Goal: Find contact information: Find contact information

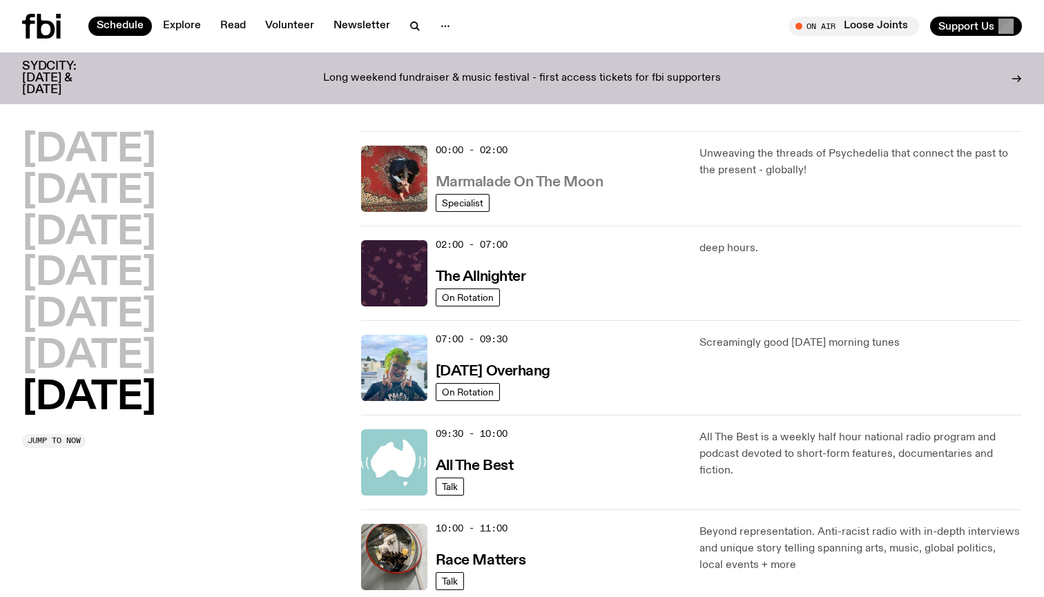
click at [556, 181] on h3 "Marmalade On The Moon" at bounding box center [520, 182] width 168 height 14
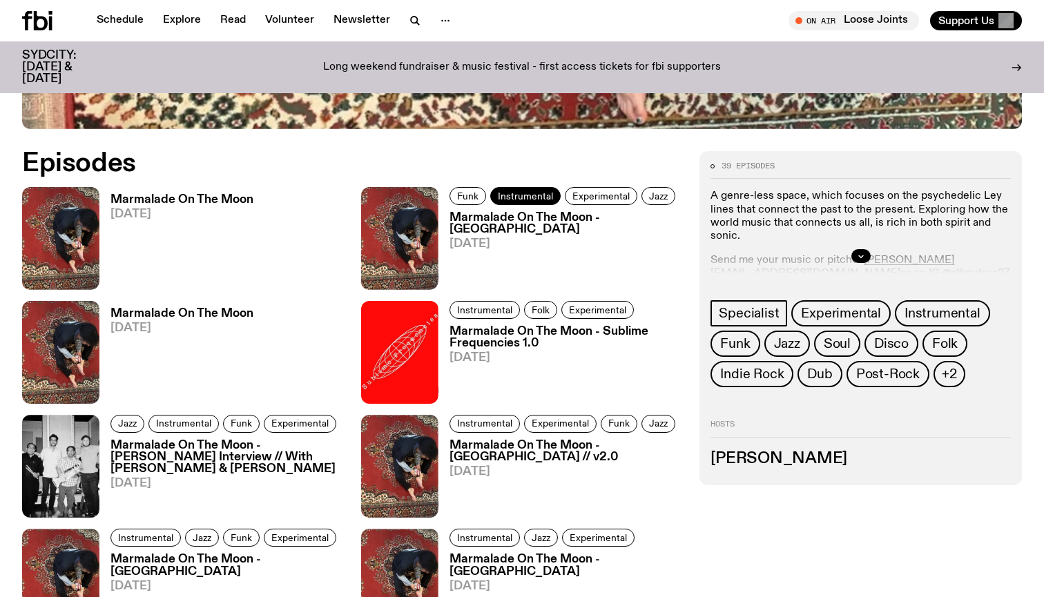
scroll to position [622, 0]
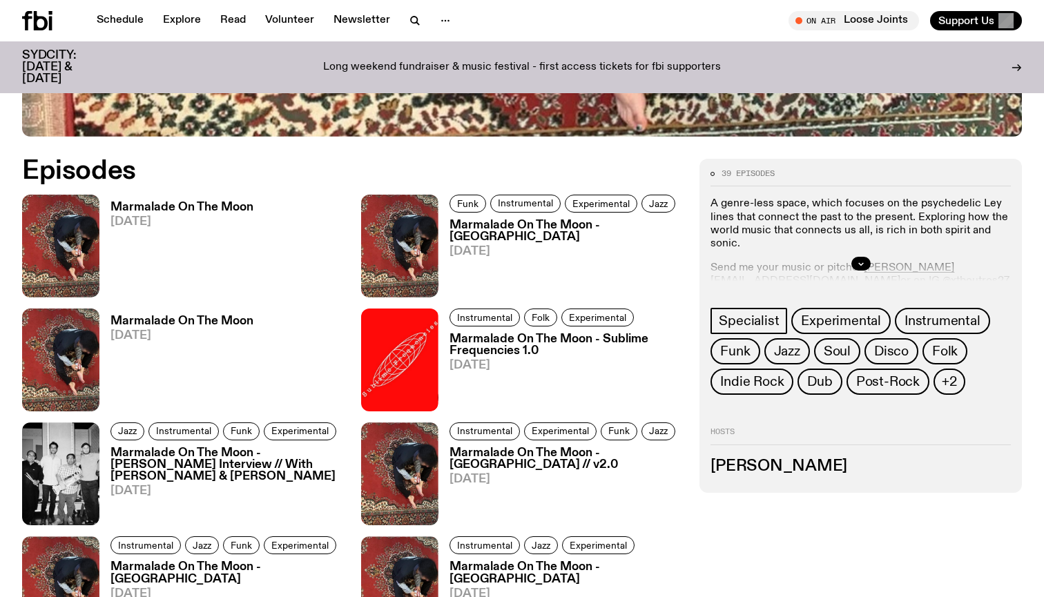
click at [769, 267] on div at bounding box center [860, 264] width 300 height 44
click at [863, 261] on icon "button" at bounding box center [861, 264] width 8 height 8
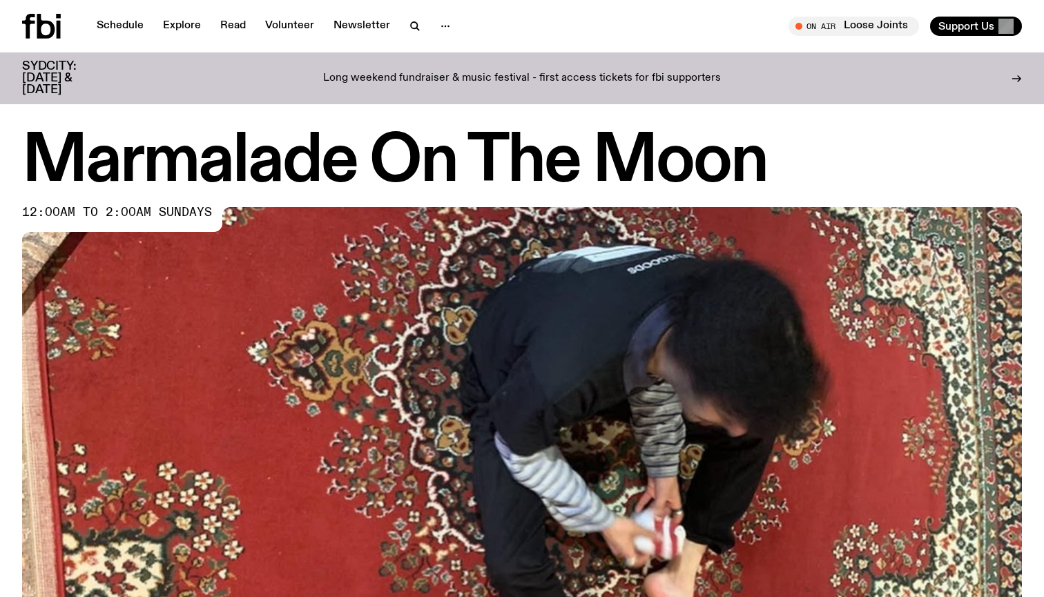
scroll to position [0, 0]
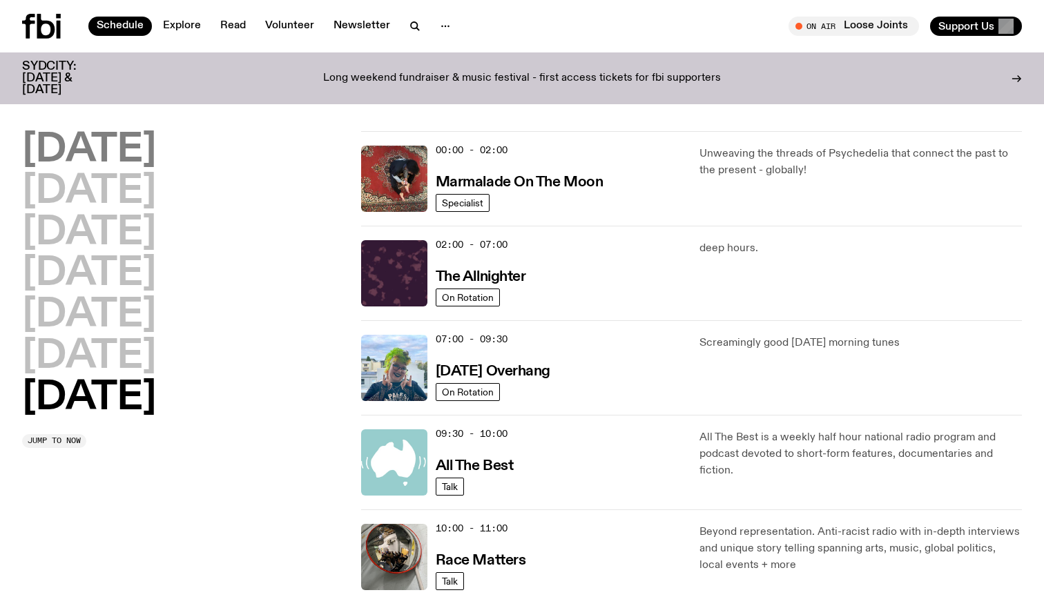
click at [66, 156] on h2 "Monday" at bounding box center [89, 150] width 134 height 39
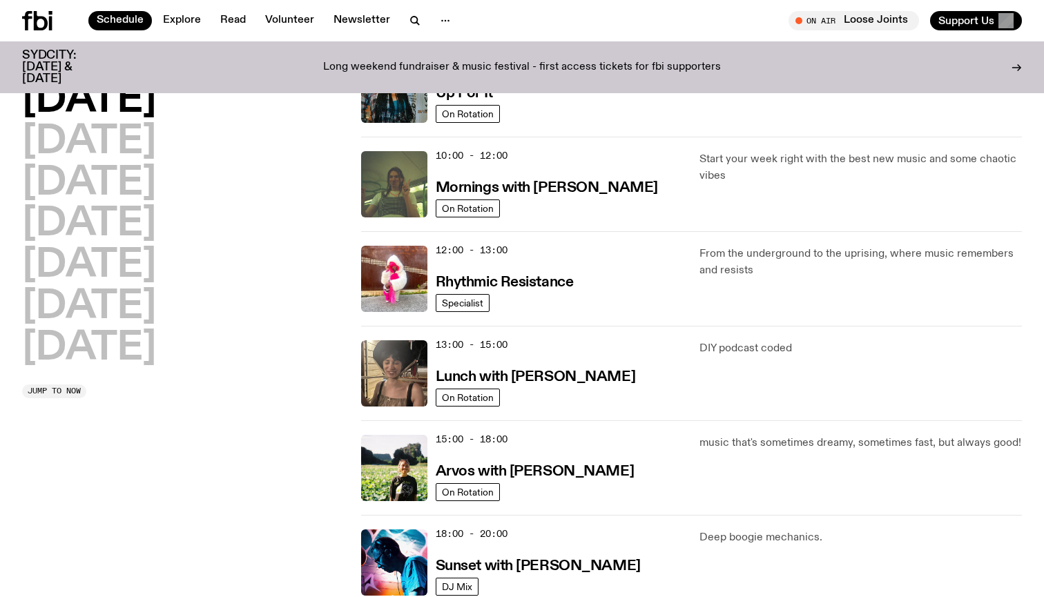
scroll to position [115, 0]
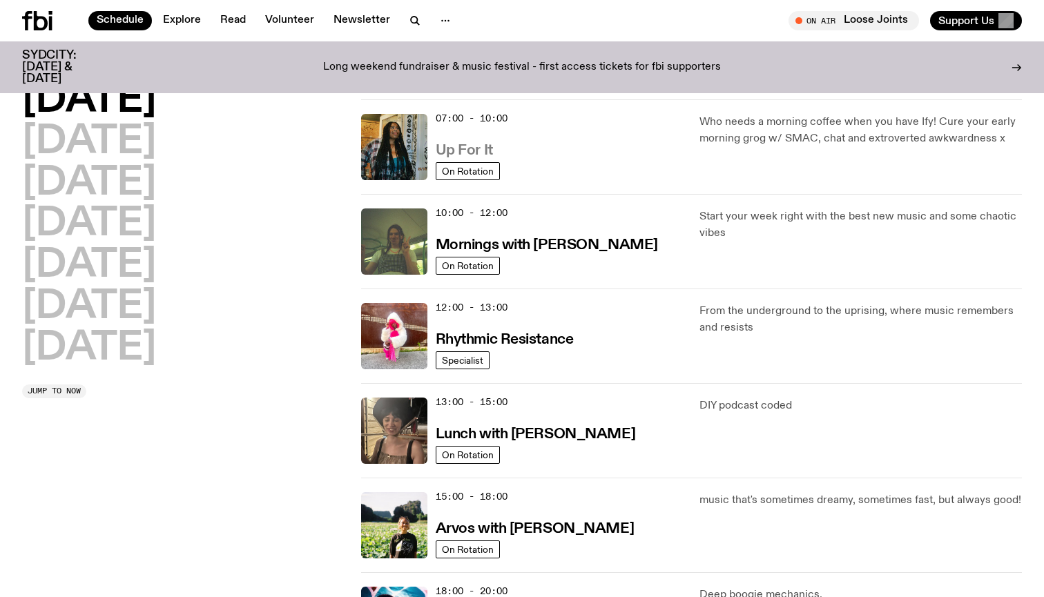
click at [479, 146] on h3 "Up For It" at bounding box center [464, 151] width 57 height 14
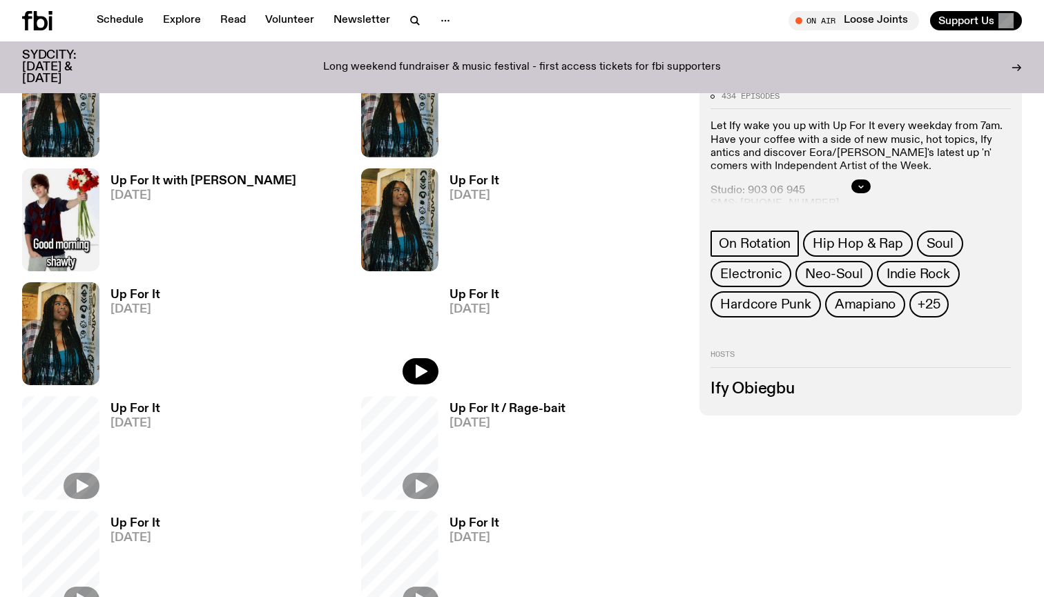
scroll to position [658, 0]
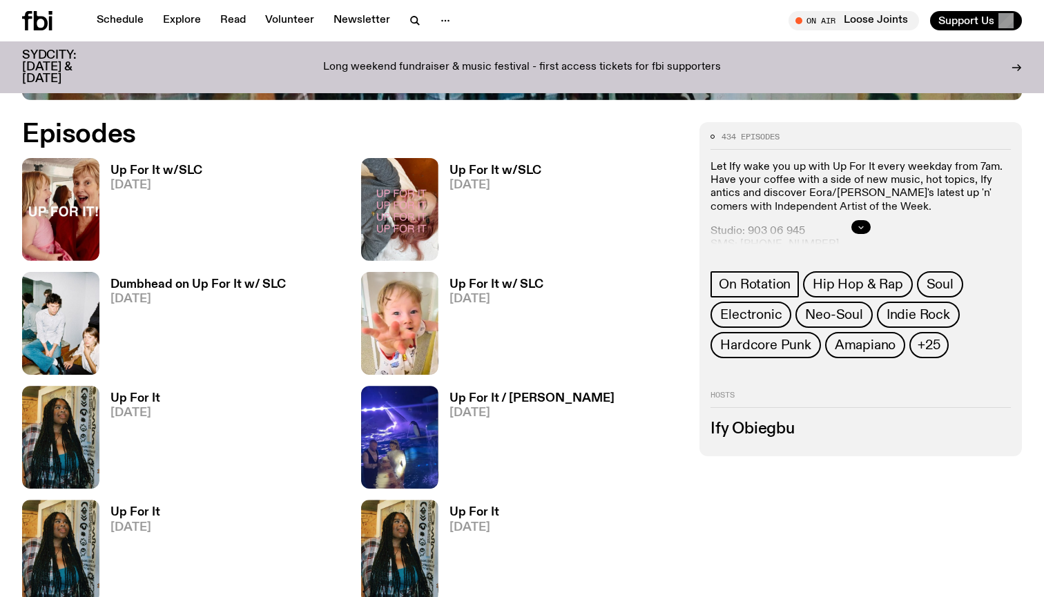
click at [863, 226] on icon "button" at bounding box center [861, 227] width 8 height 8
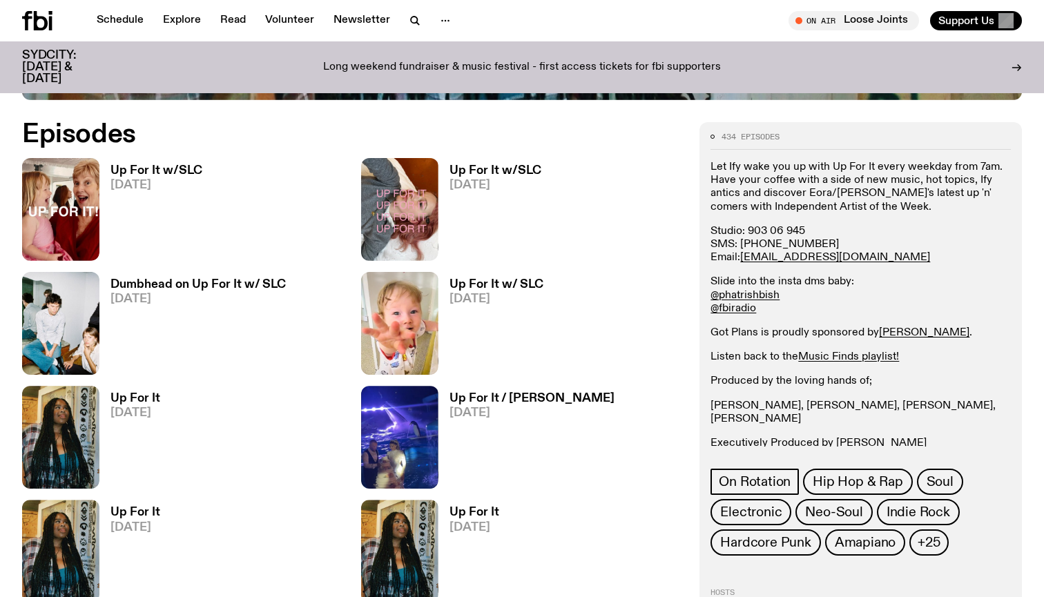
drag, startPoint x: 859, startPoint y: 258, endPoint x: 741, endPoint y: 261, distance: 118.1
click at [741, 261] on p "Studio: 903 06 945 SMS: 0435 123 945 Email: ify.o@fbiradio.com" at bounding box center [860, 245] width 300 height 40
copy p "Email: ify.o@fbiradio.com"
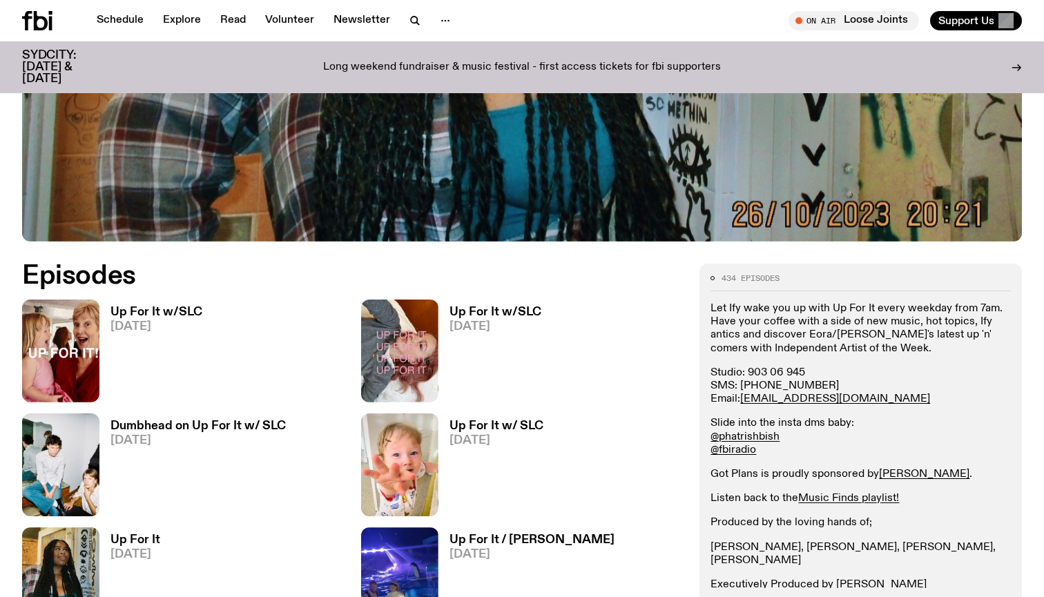
scroll to position [526, 0]
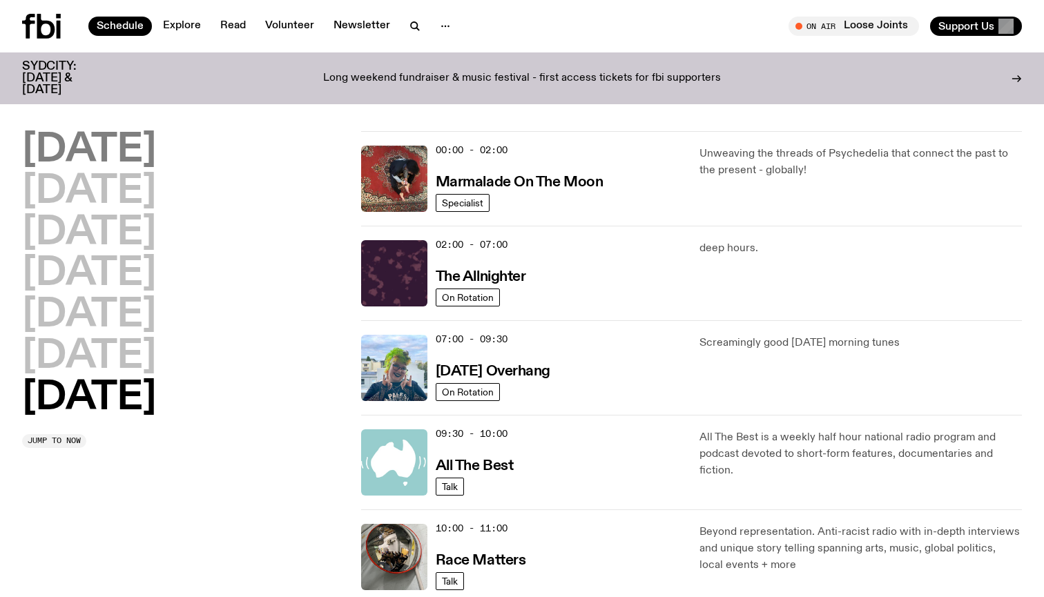
click at [95, 136] on h2 "Monday" at bounding box center [89, 150] width 134 height 39
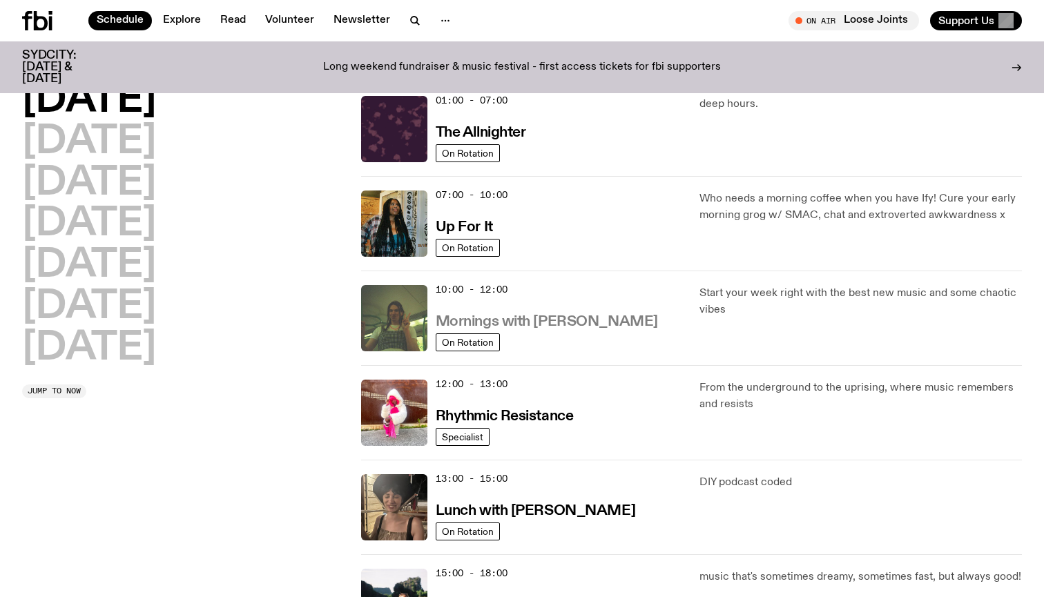
click at [519, 324] on h3 "Mornings with Jim Kretschmer" at bounding box center [547, 322] width 222 height 14
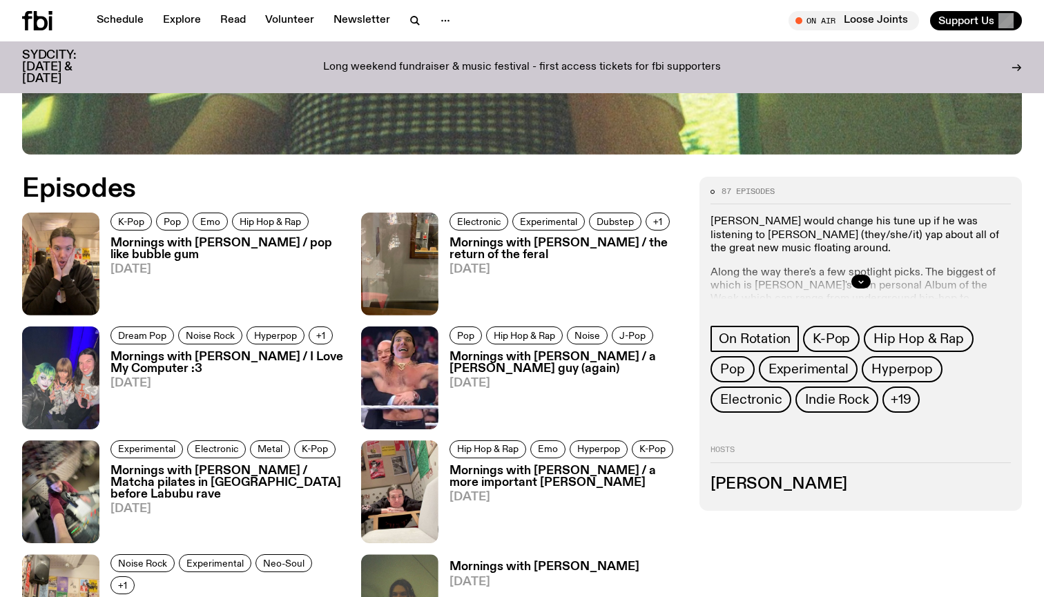
scroll to position [605, 0]
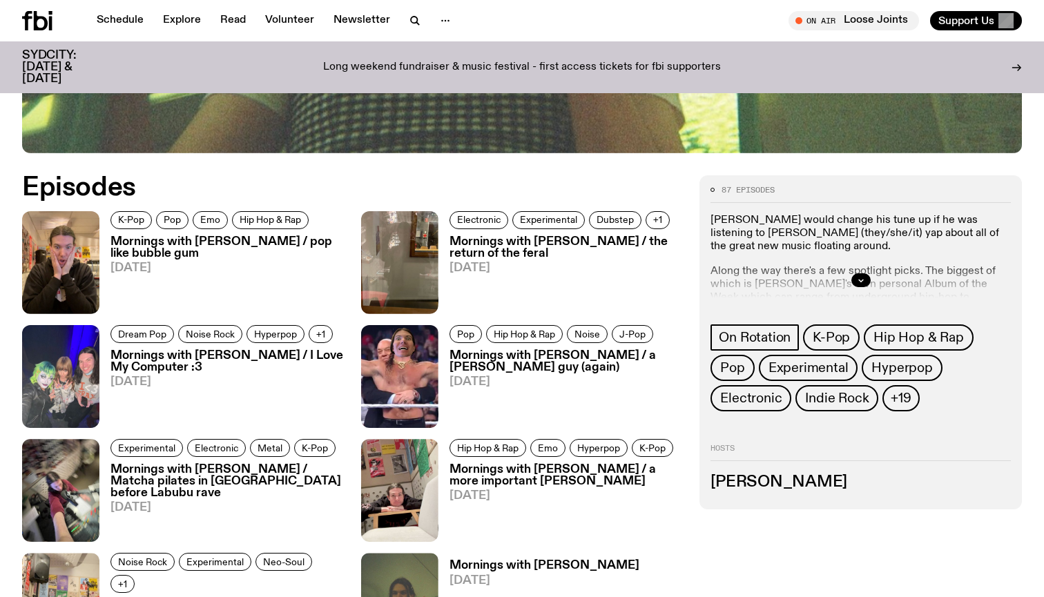
click at [859, 273] on div at bounding box center [860, 280] width 300 height 44
click at [860, 277] on icon "button" at bounding box center [861, 280] width 8 height 8
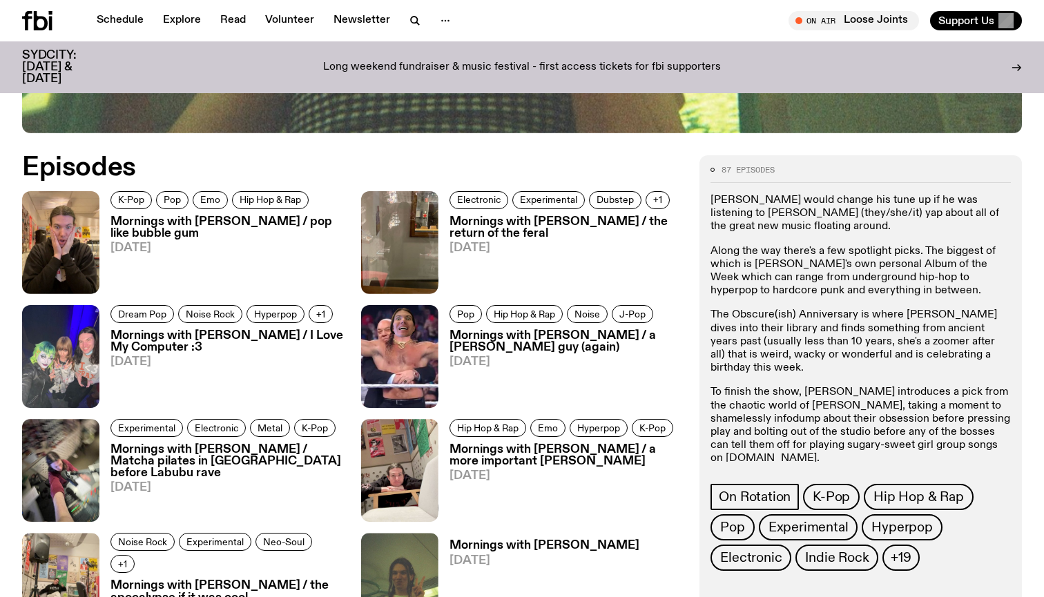
scroll to position [634, 0]
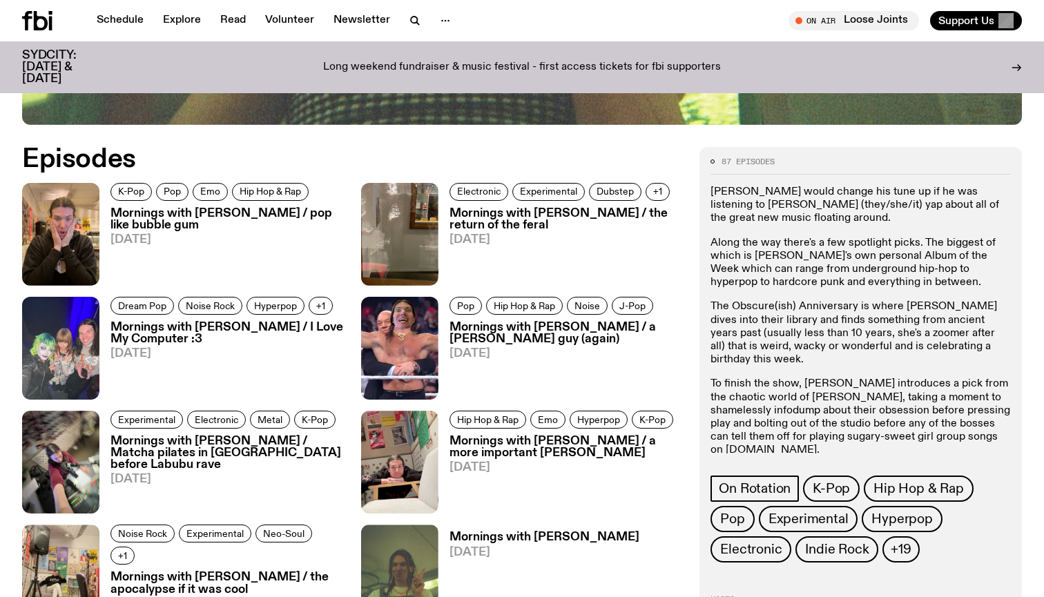
drag, startPoint x: 979, startPoint y: 447, endPoint x: 870, endPoint y: 453, distance: 108.5
click at [870, 469] on p "To get in touch, hit Jimothy up at jim.k@fbiradio.com" at bounding box center [860, 482] width 300 height 26
copy p "jim.k@fbiradio.com"
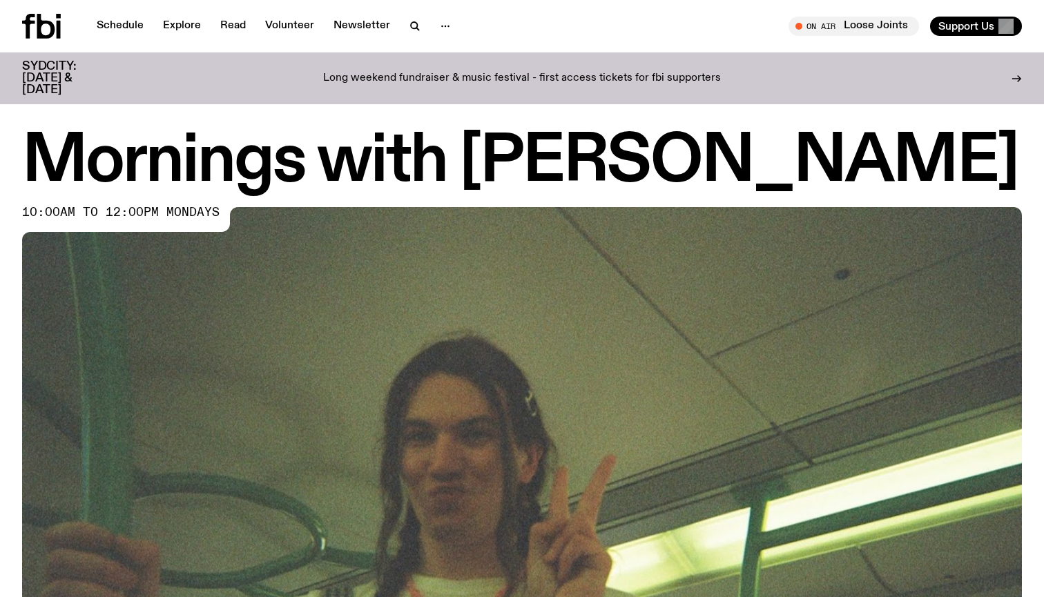
scroll to position [0, 0]
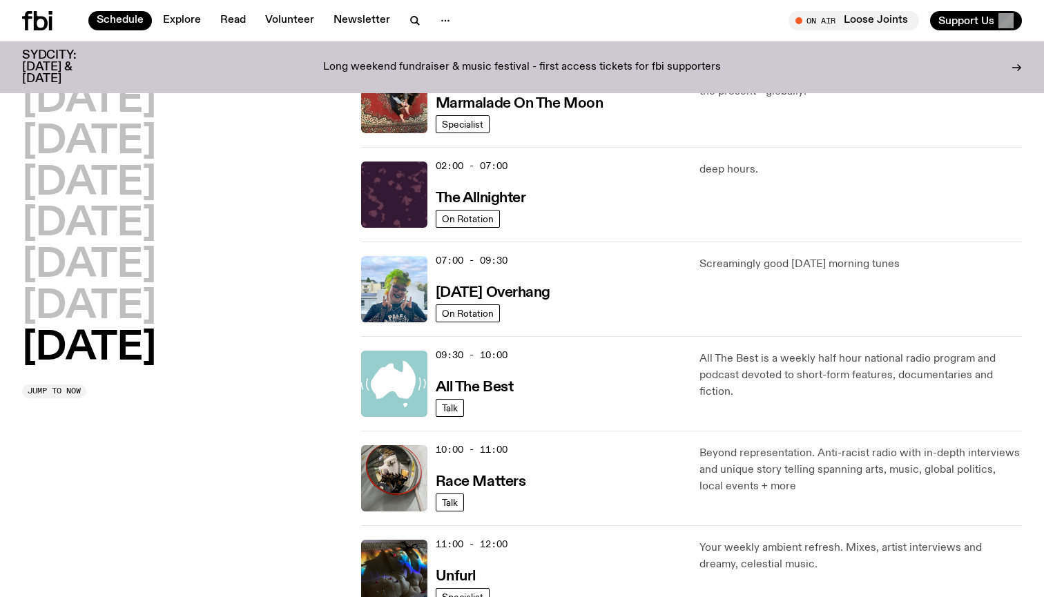
scroll to position [71, 0]
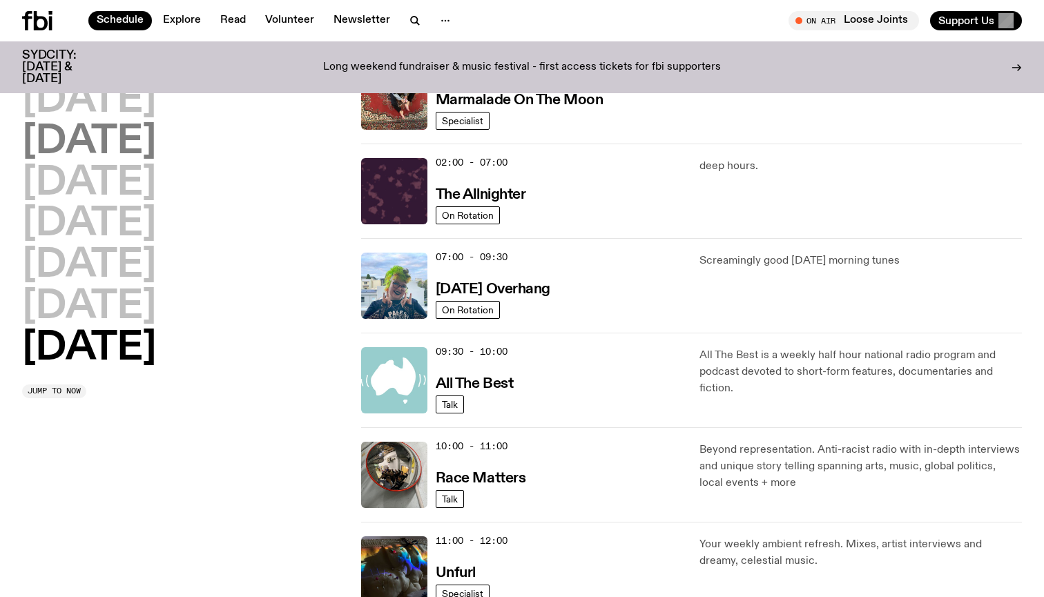
click at [84, 123] on h2 "Tuesday" at bounding box center [89, 142] width 134 height 39
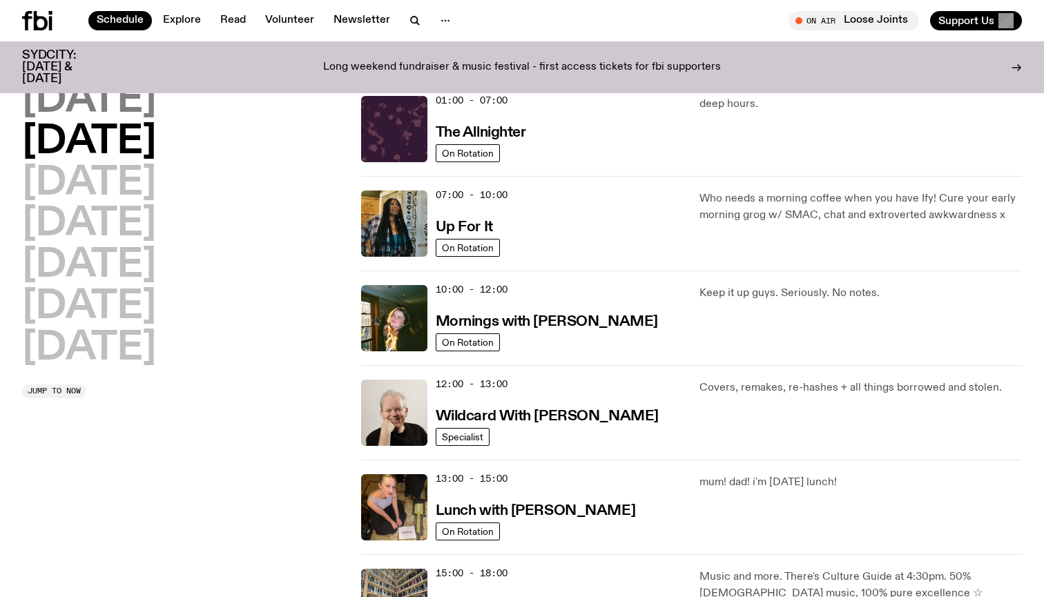
click at [95, 112] on h2 "Monday" at bounding box center [89, 100] width 134 height 39
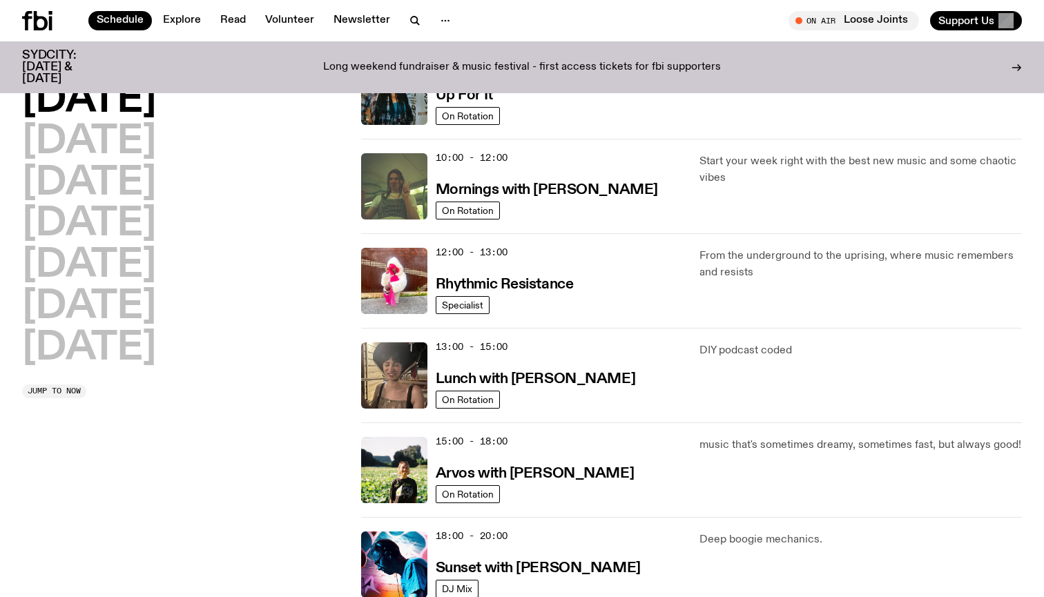
scroll to position [173, 0]
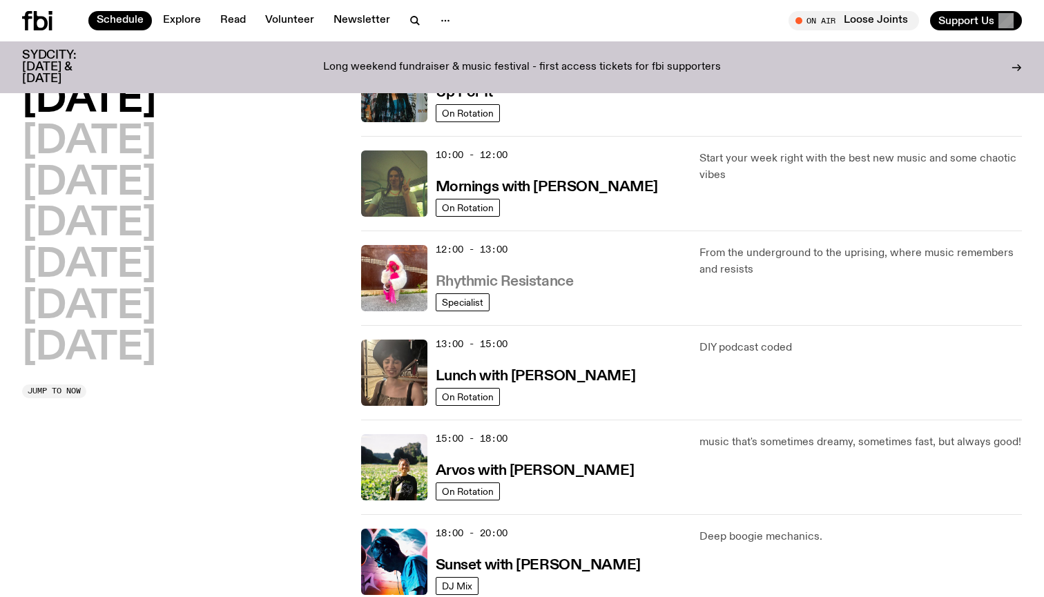
click at [521, 283] on h3 "Rhythmic Resistance" at bounding box center [505, 282] width 138 height 14
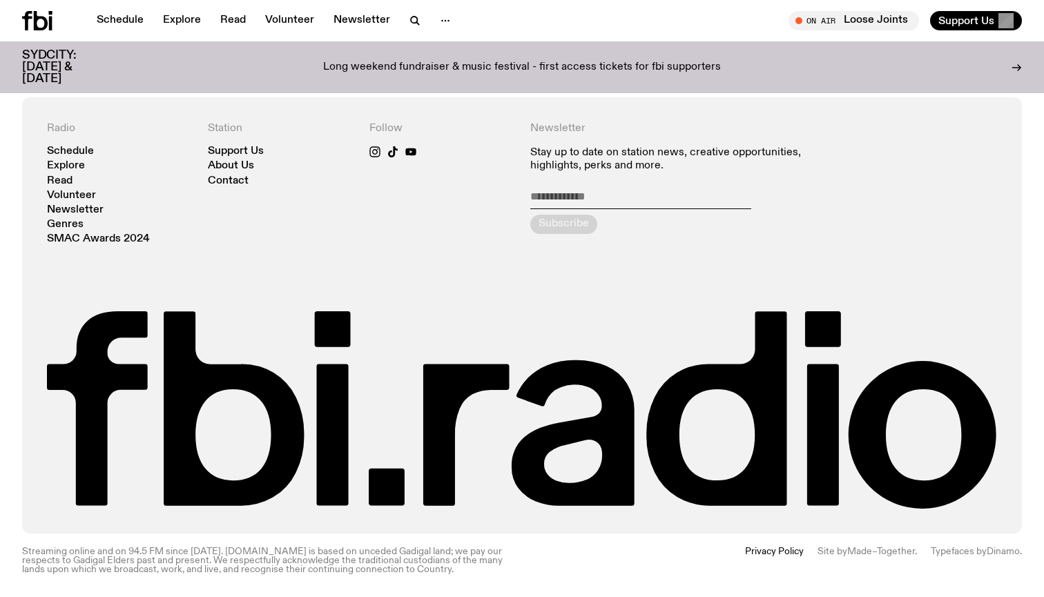
scroll to position [707, 0]
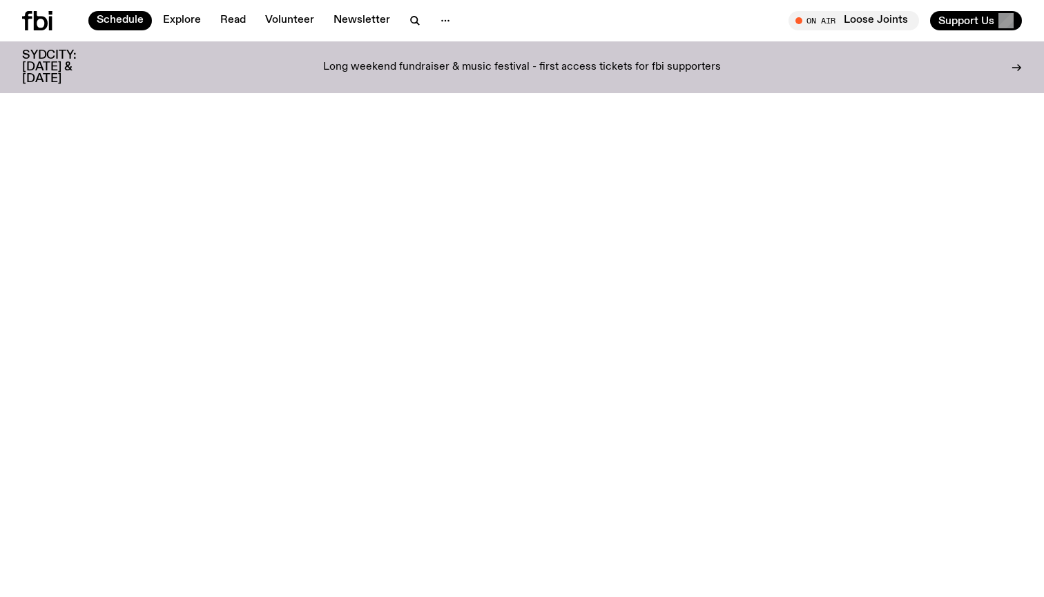
scroll to position [173, 0]
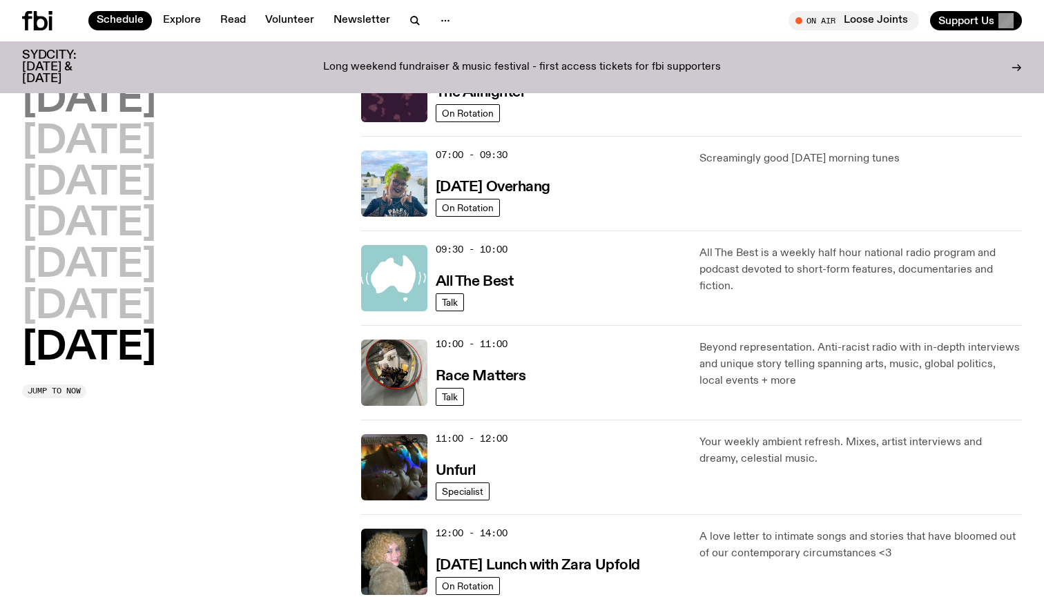
click at [140, 98] on h2 "Monday" at bounding box center [89, 100] width 134 height 39
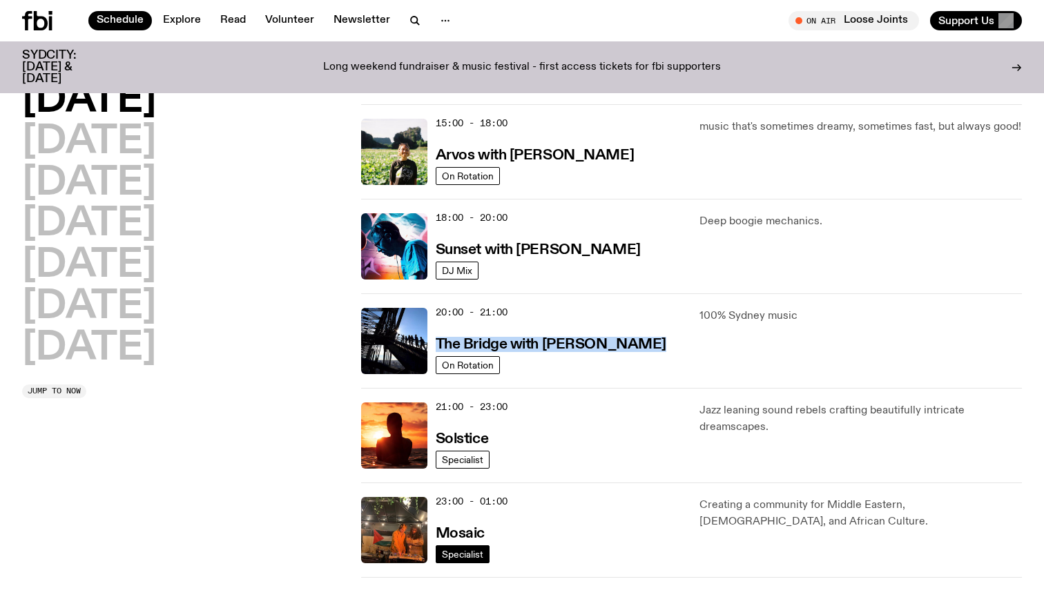
scroll to position [496, 0]
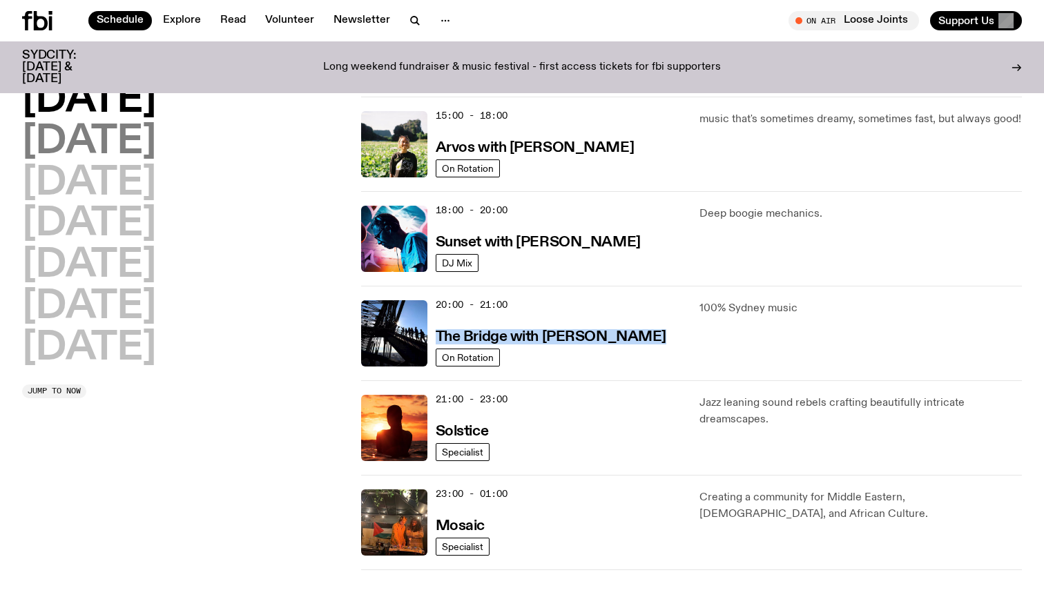
click at [108, 153] on h2 "Tuesday" at bounding box center [89, 142] width 134 height 39
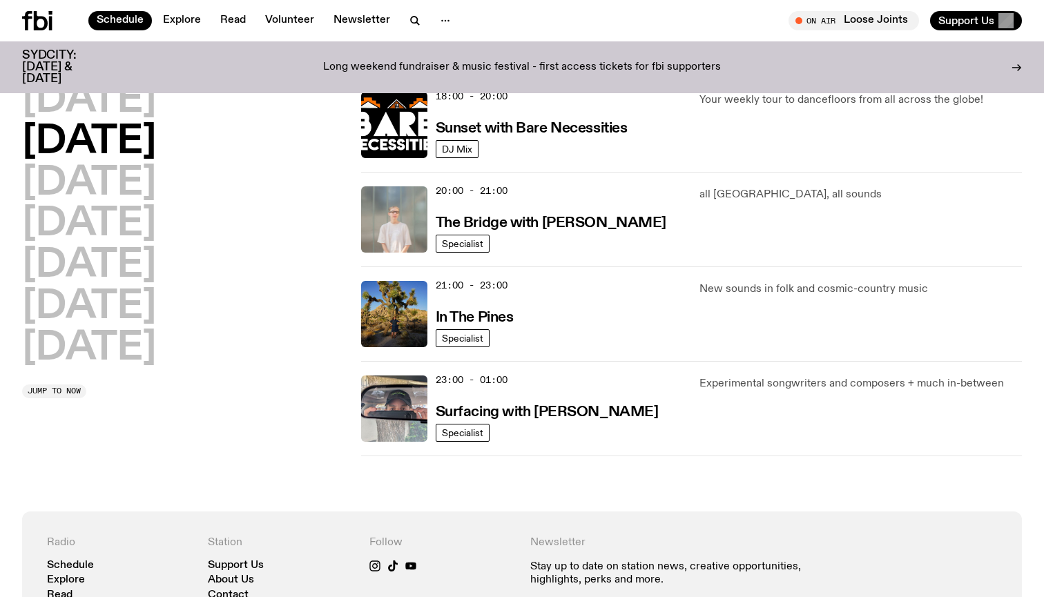
scroll to position [616, 0]
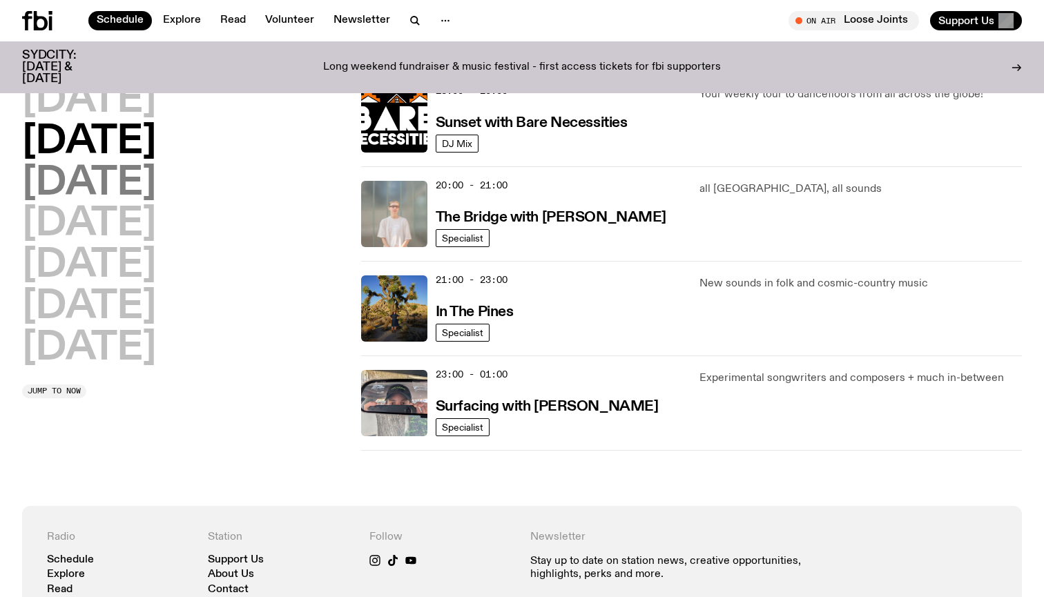
click at [156, 179] on h2 "Wednesday" at bounding box center [89, 183] width 134 height 39
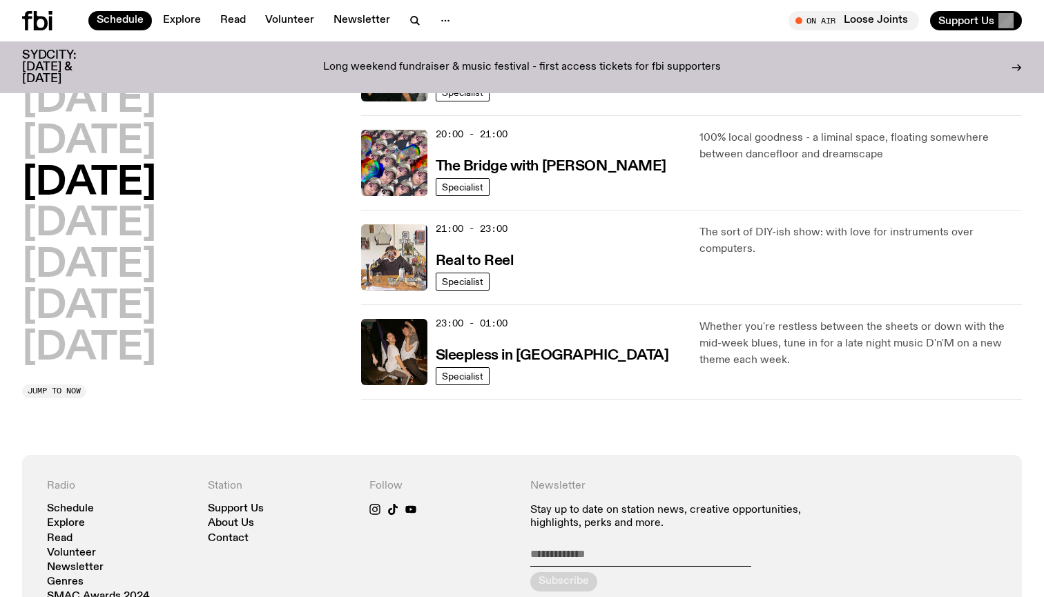
scroll to position [668, 0]
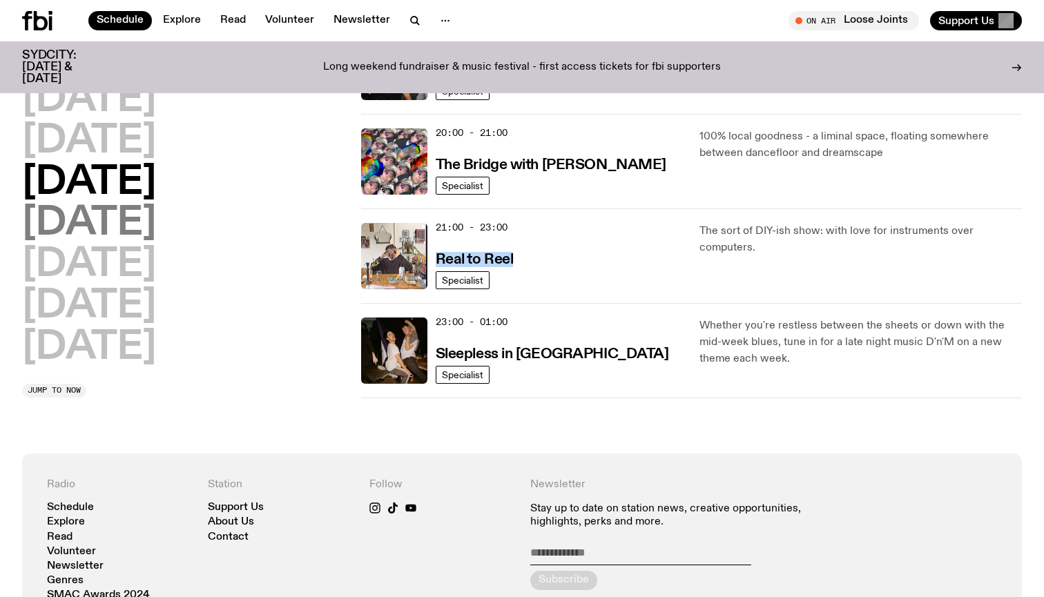
click at [156, 214] on h2 "Thursday" at bounding box center [89, 224] width 134 height 39
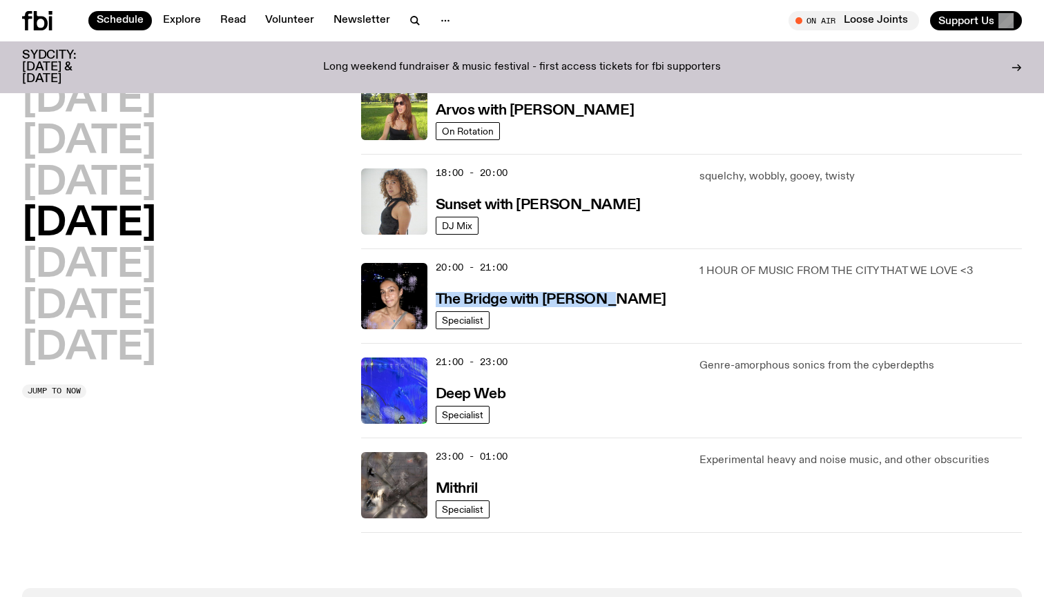
scroll to position [518, 0]
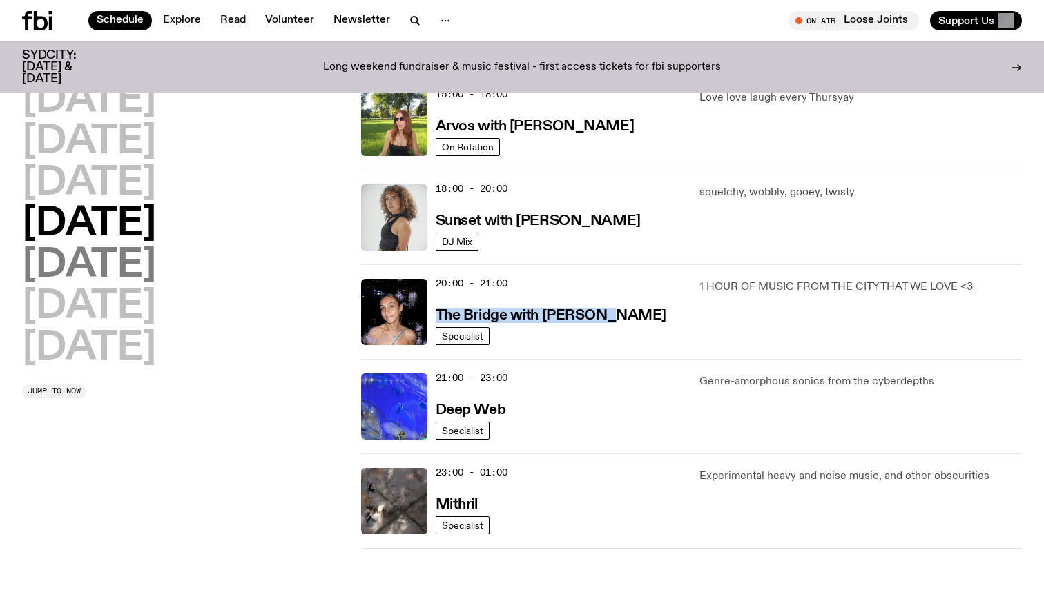
click at [81, 271] on h2 "Friday" at bounding box center [89, 265] width 134 height 39
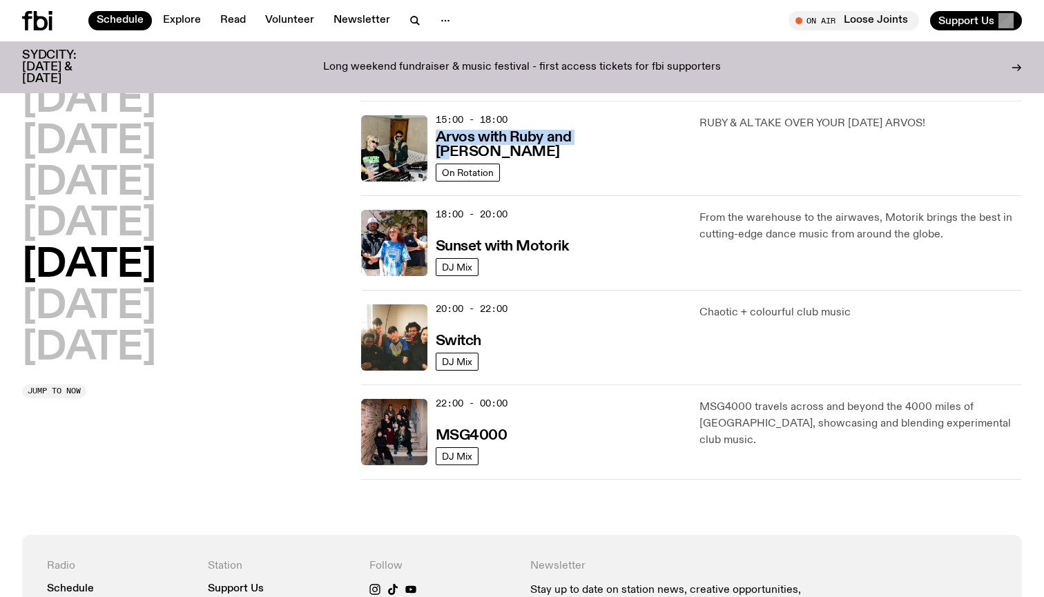
scroll to position [507, 0]
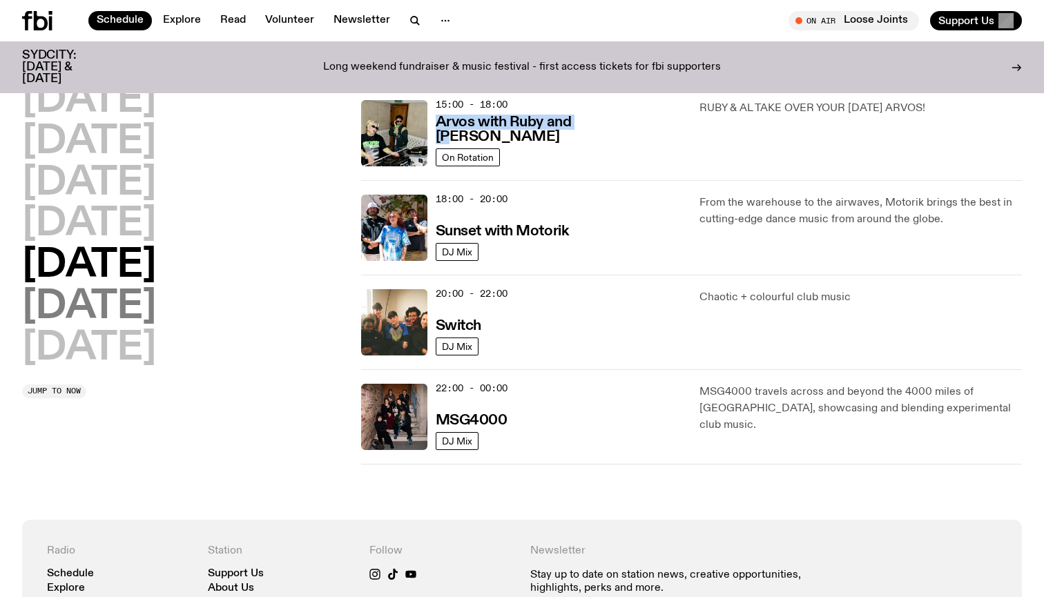
click at [99, 306] on h2 "Saturday" at bounding box center [89, 307] width 134 height 39
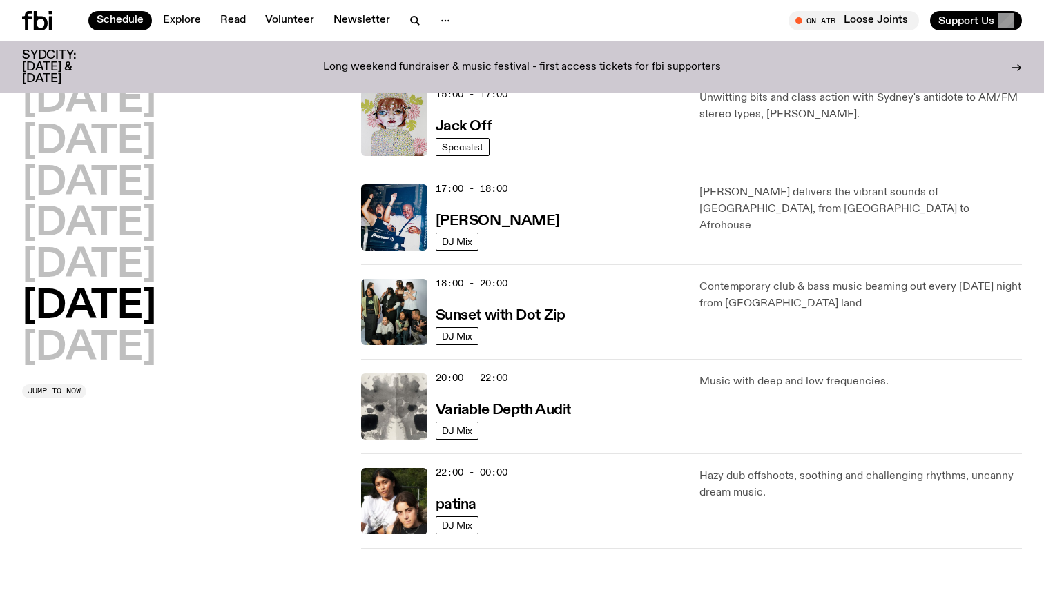
scroll to position [706, 0]
click at [142, 350] on h2 "Sunday" at bounding box center [89, 348] width 134 height 39
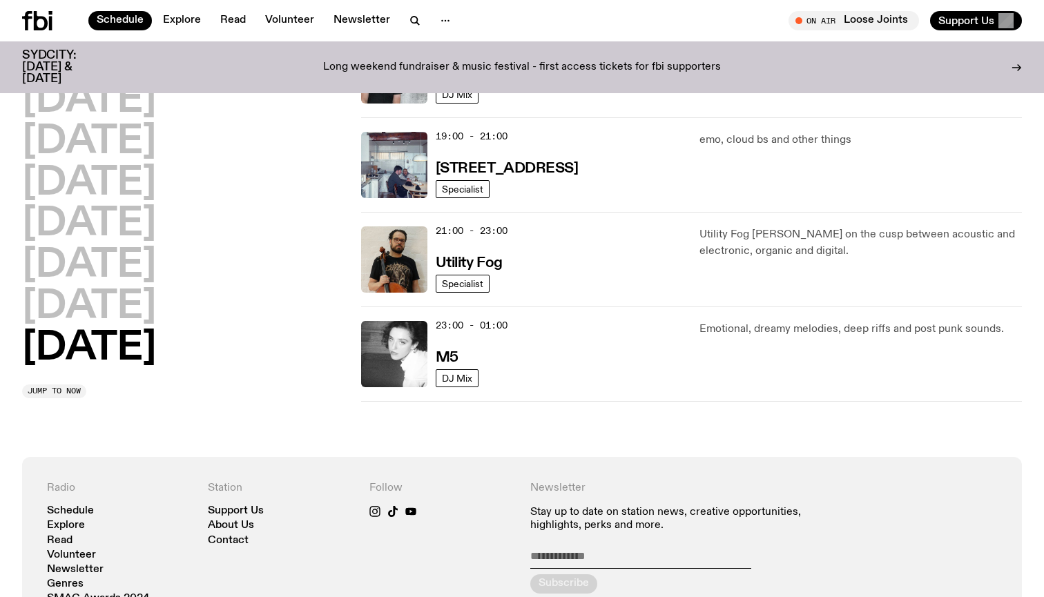
scroll to position [948, 0]
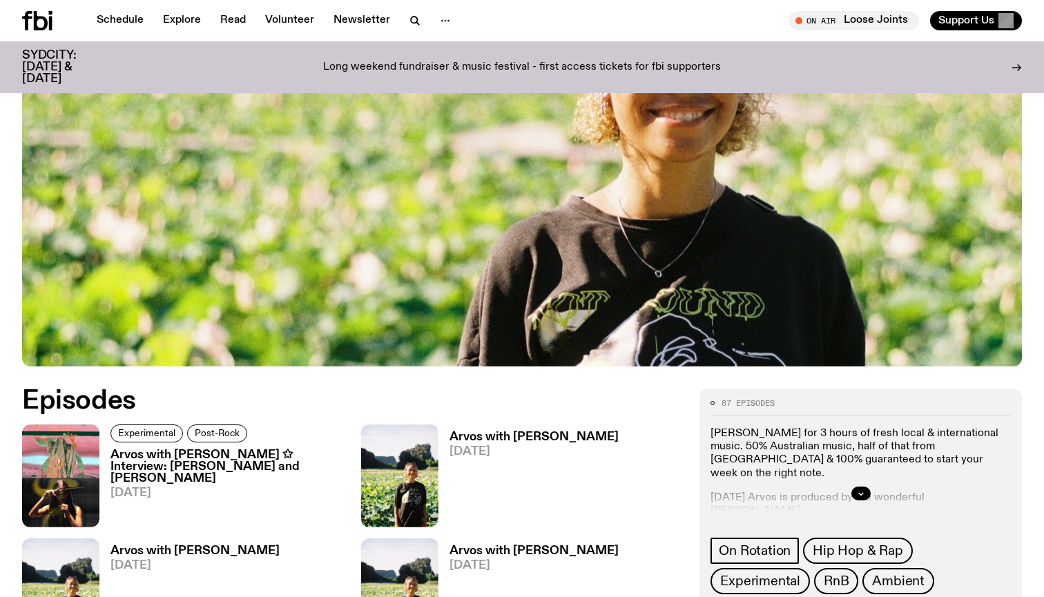
scroll to position [454, 0]
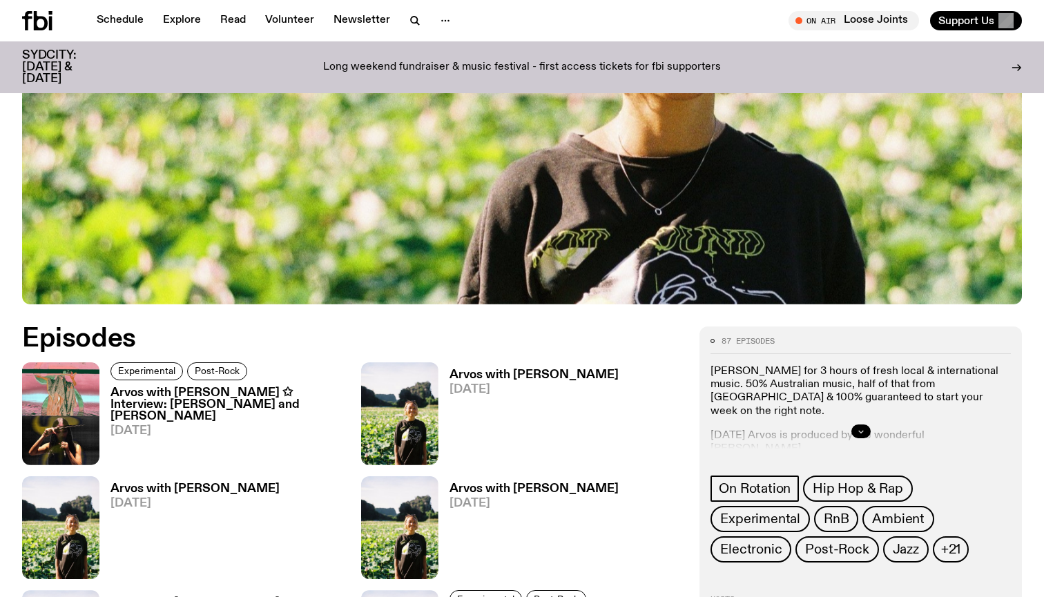
click at [861, 427] on button "button" at bounding box center [860, 432] width 19 height 14
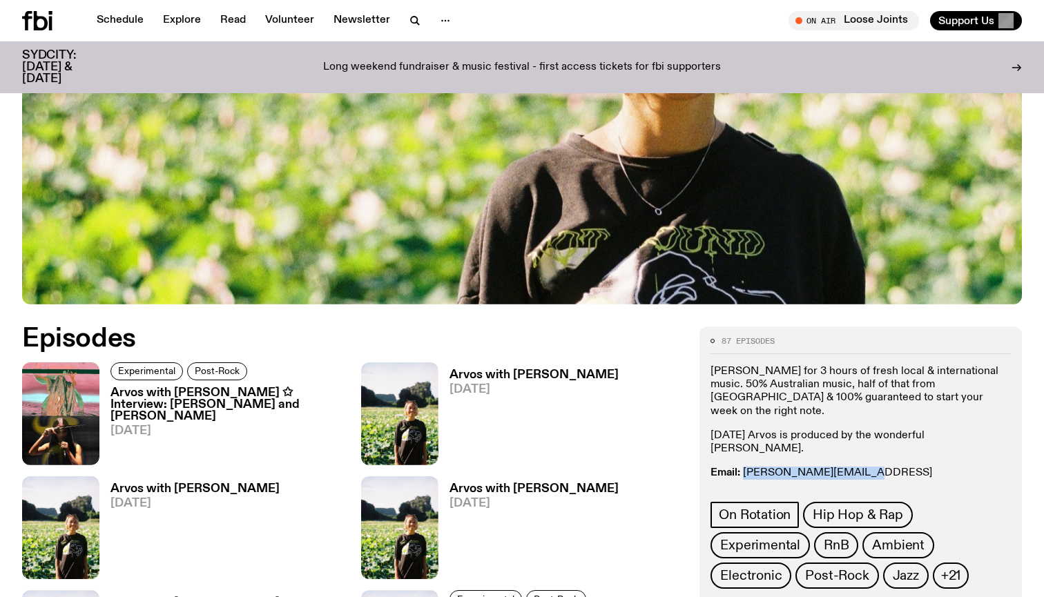
drag, startPoint x: 875, startPoint y: 449, endPoint x: 743, endPoint y: 451, distance: 131.2
click at [743, 467] on p "Email: briana.k@fbiradio.com Insta: bria.wav Text In: 0409 945 945" at bounding box center [860, 493] width 300 height 53
copy p "briana.k@fbiradio.com"
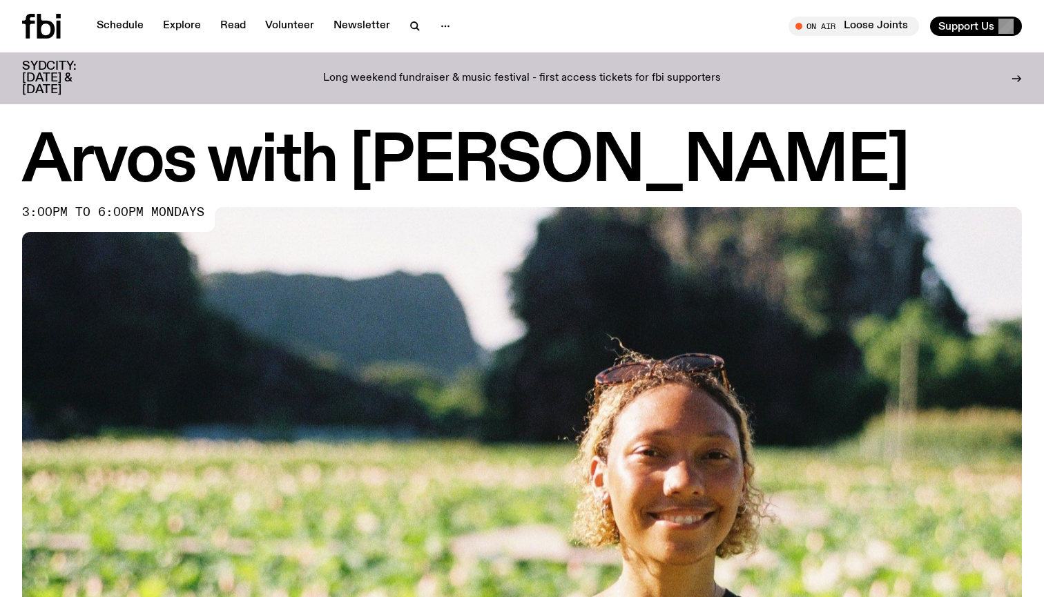
scroll to position [0, 0]
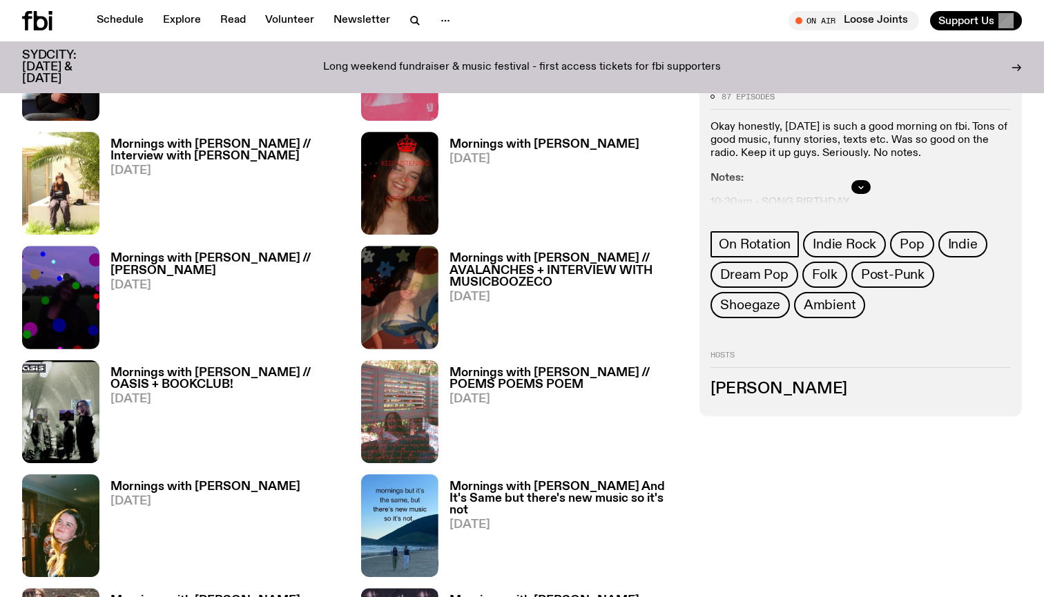
scroll to position [846, 0]
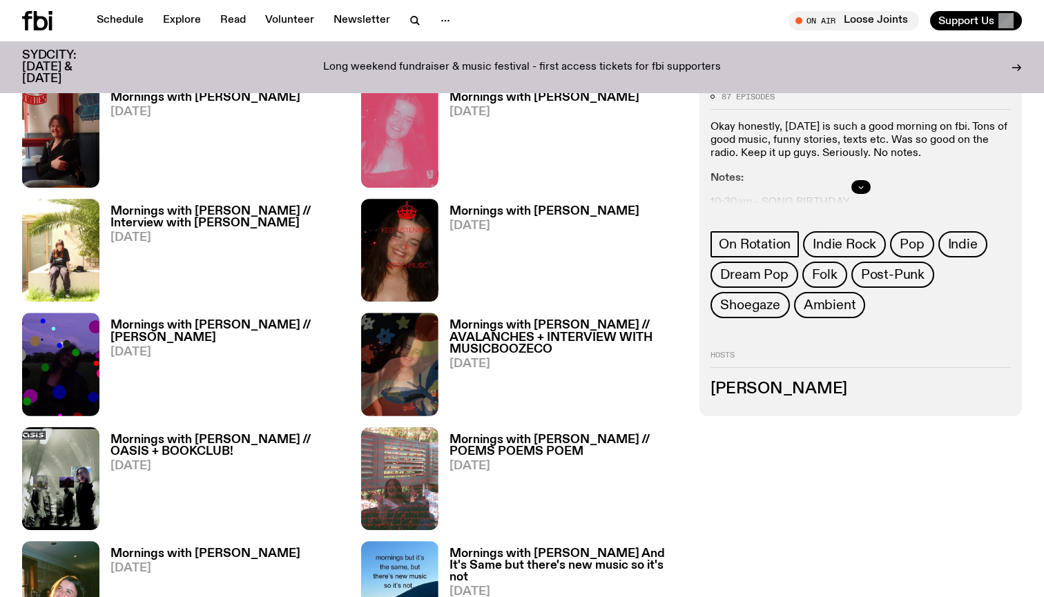
click at [853, 184] on button "button" at bounding box center [860, 186] width 19 height 14
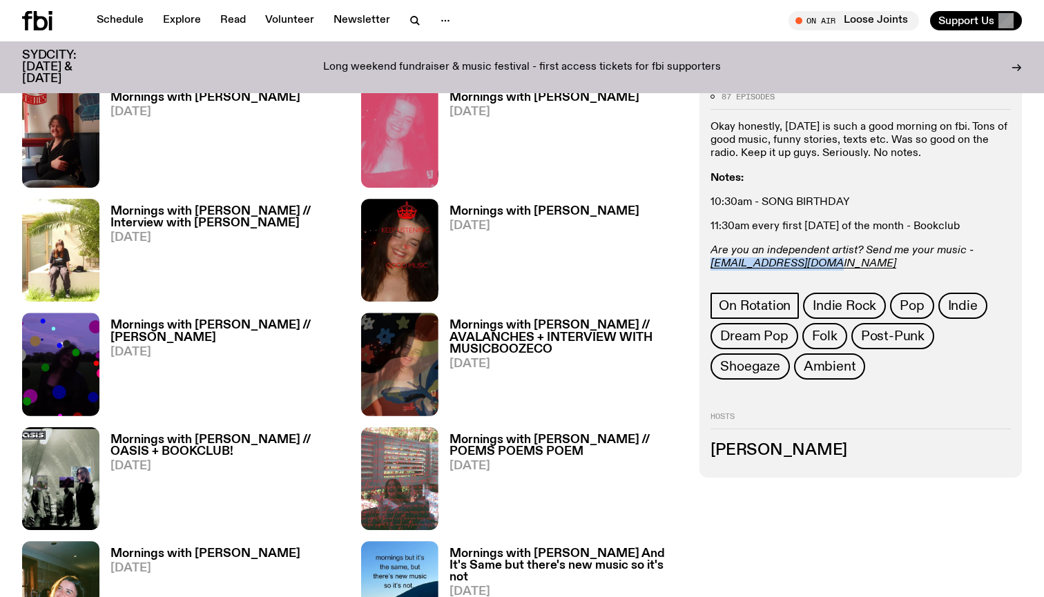
drag, startPoint x: 830, startPoint y: 266, endPoint x: 709, endPoint y: 264, distance: 120.8
click at [709, 264] on div "87 episodes Okay honestly, Tuesday is such a good morning on fbi. Tons of good …" at bounding box center [860, 279] width 322 height 396
copy p "freya.s@fbiradio.com"
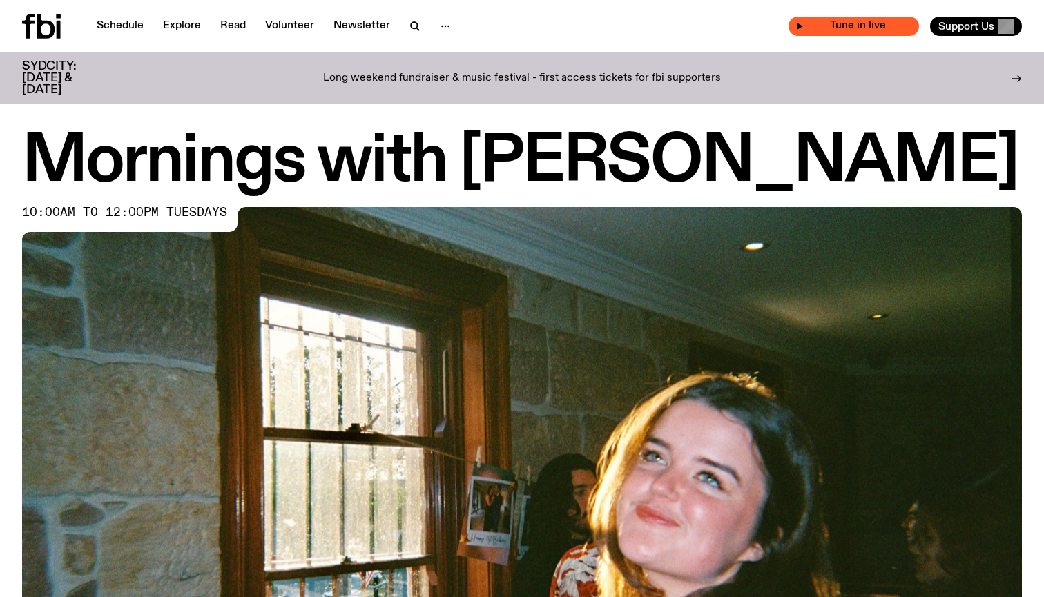
scroll to position [0, 0]
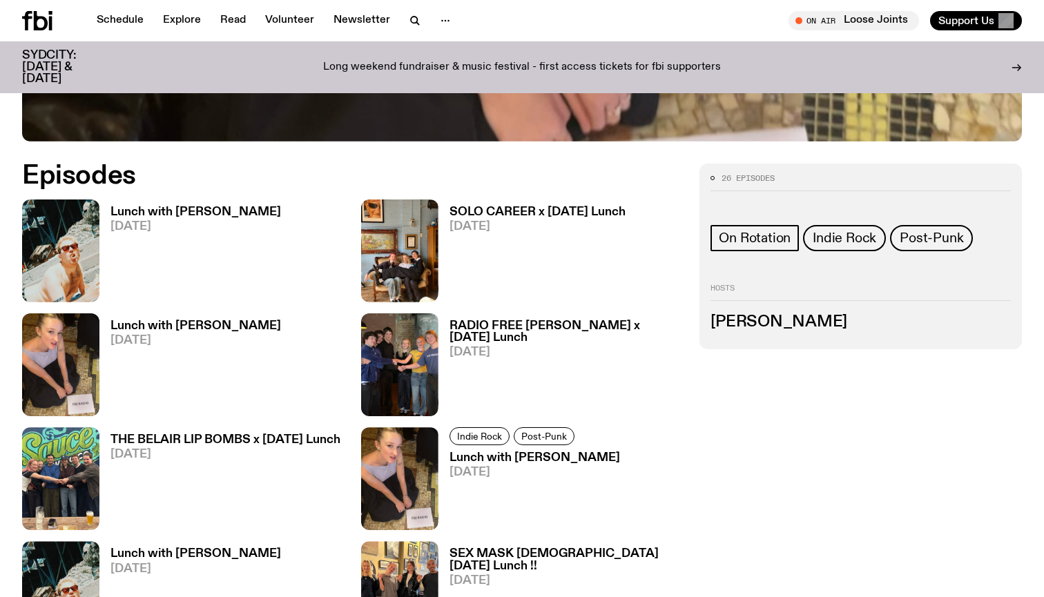
scroll to position [561, 0]
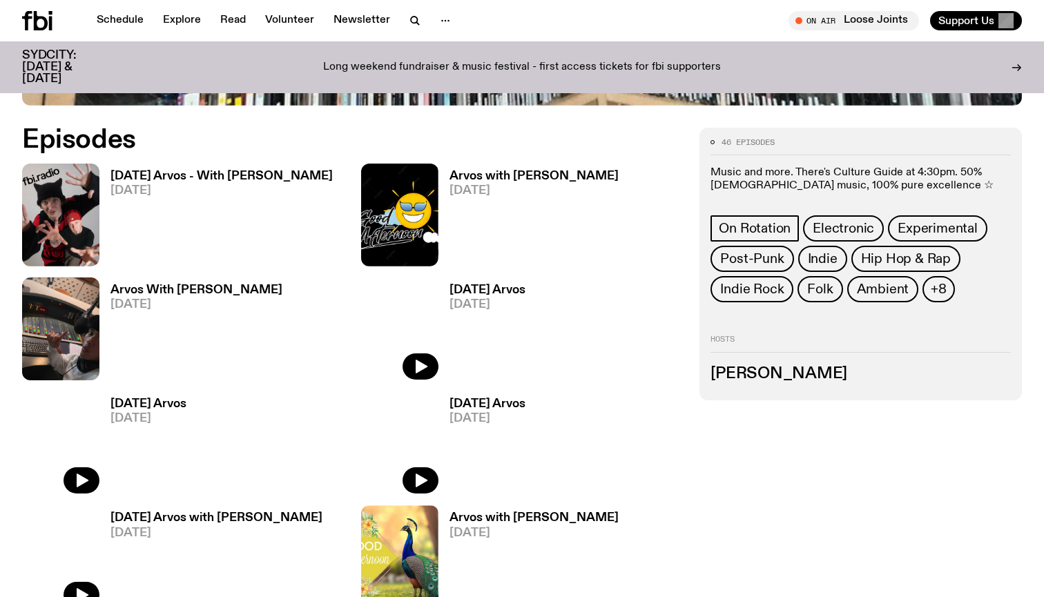
scroll to position [654, 0]
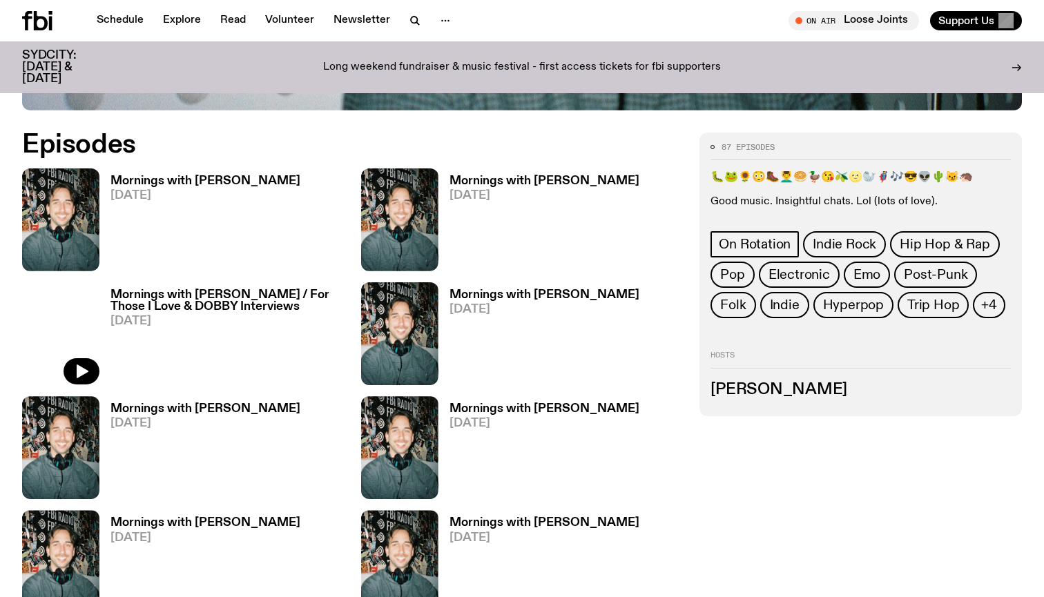
scroll to position [629, 0]
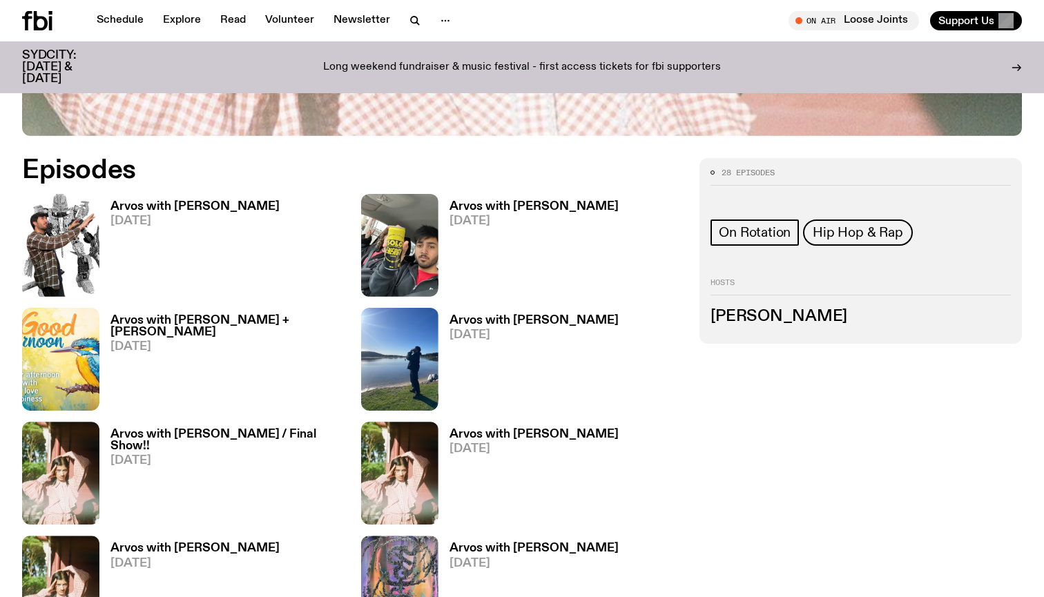
scroll to position [645, 0]
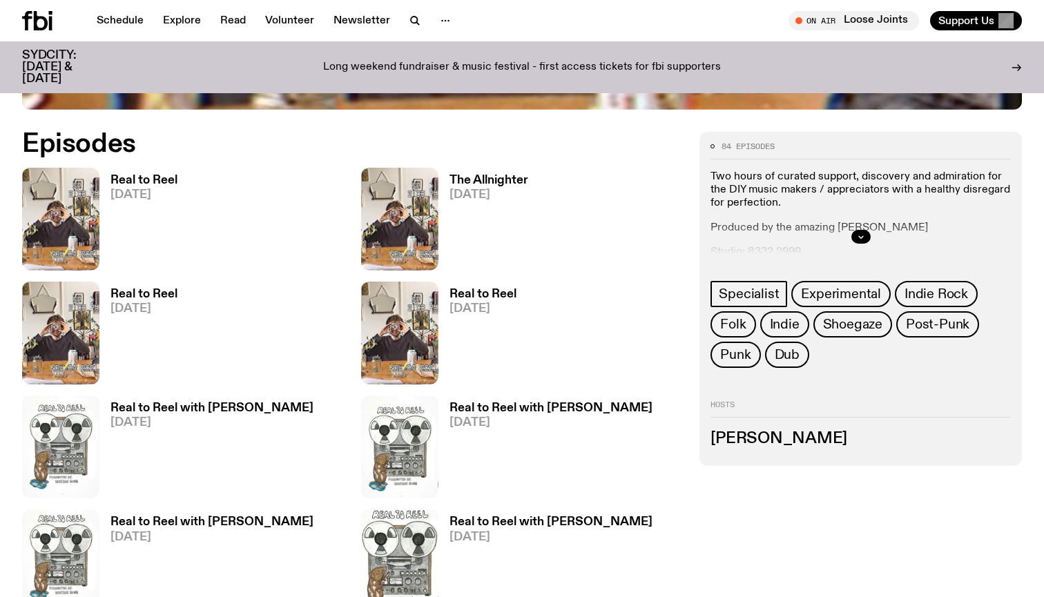
scroll to position [650, 0]
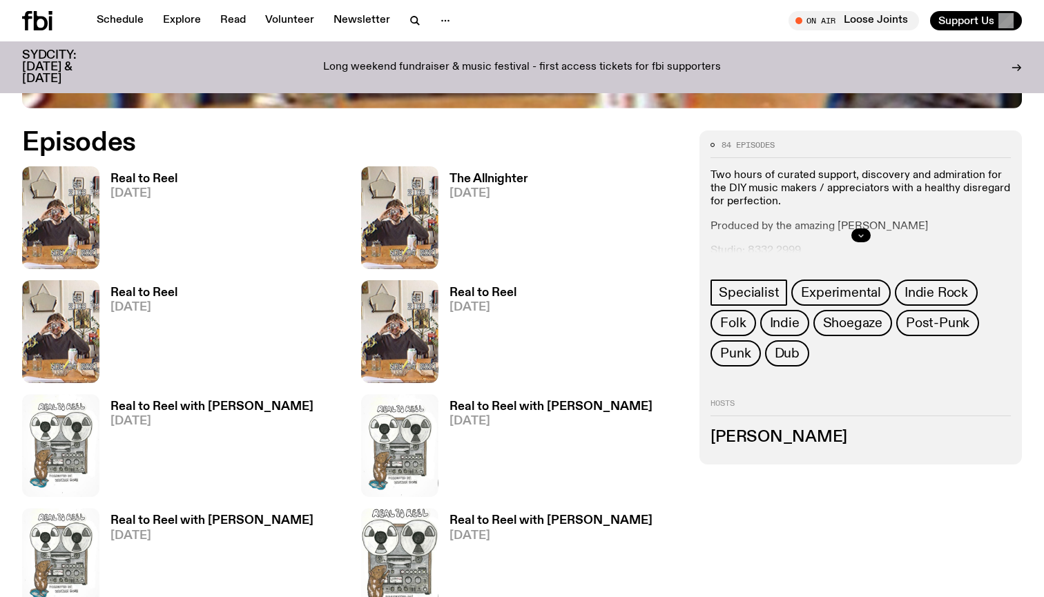
click at [863, 232] on icon "button" at bounding box center [861, 235] width 8 height 8
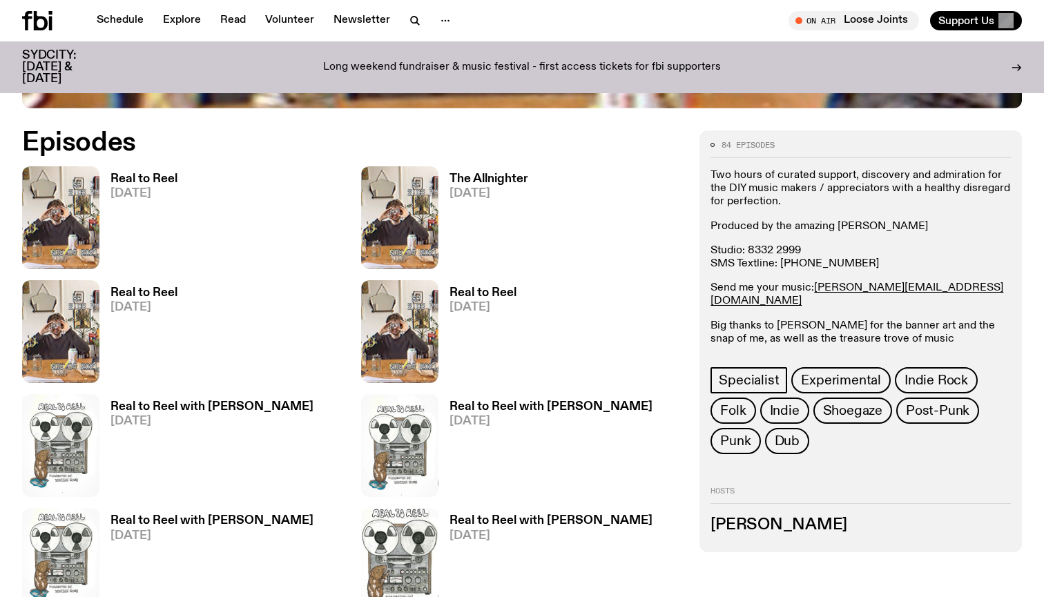
drag, startPoint x: 936, startPoint y: 289, endPoint x: 814, endPoint y: 289, distance: 122.2
click at [814, 289] on p "Send me your music: jasper.c@fbiradio.com" at bounding box center [860, 295] width 300 height 26
copy p "Send me your music: jasper.c@fbiradio.com"
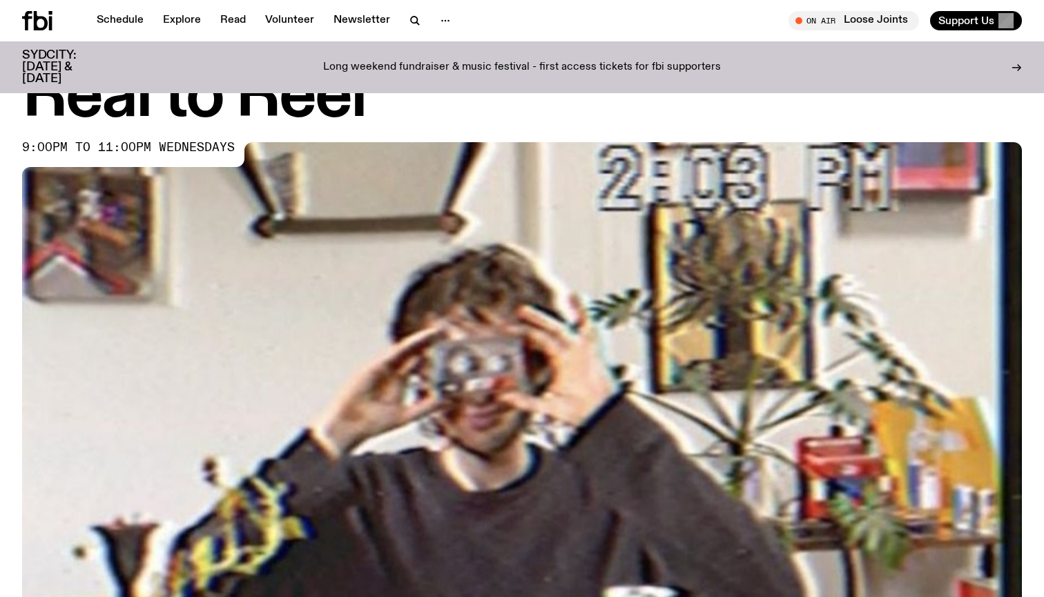
scroll to position [63, 0]
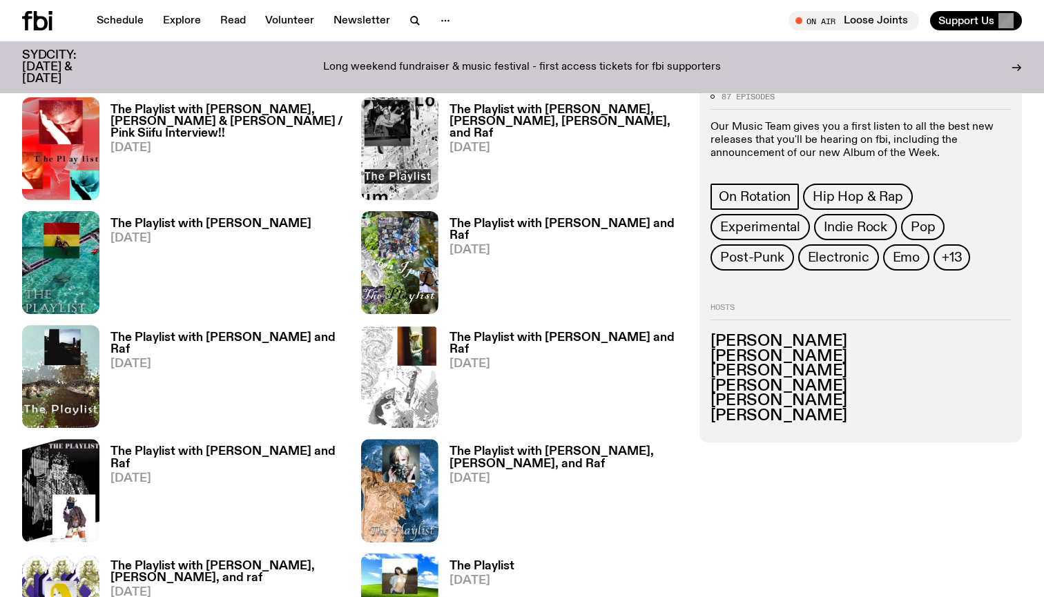
scroll to position [720, 0]
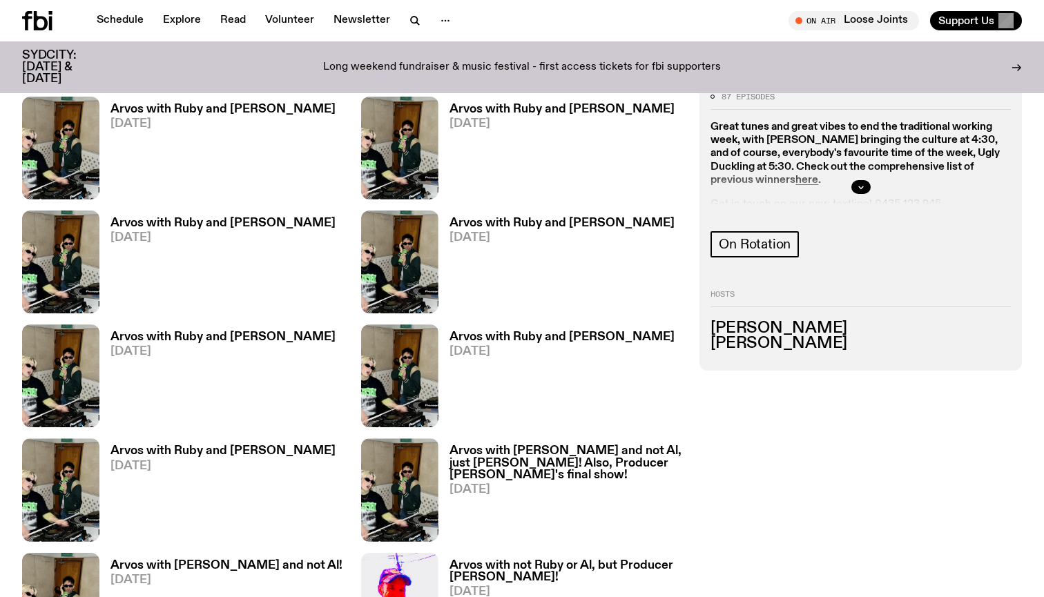
scroll to position [783, 0]
click at [861, 186] on icon "button" at bounding box center [861, 186] width 8 height 8
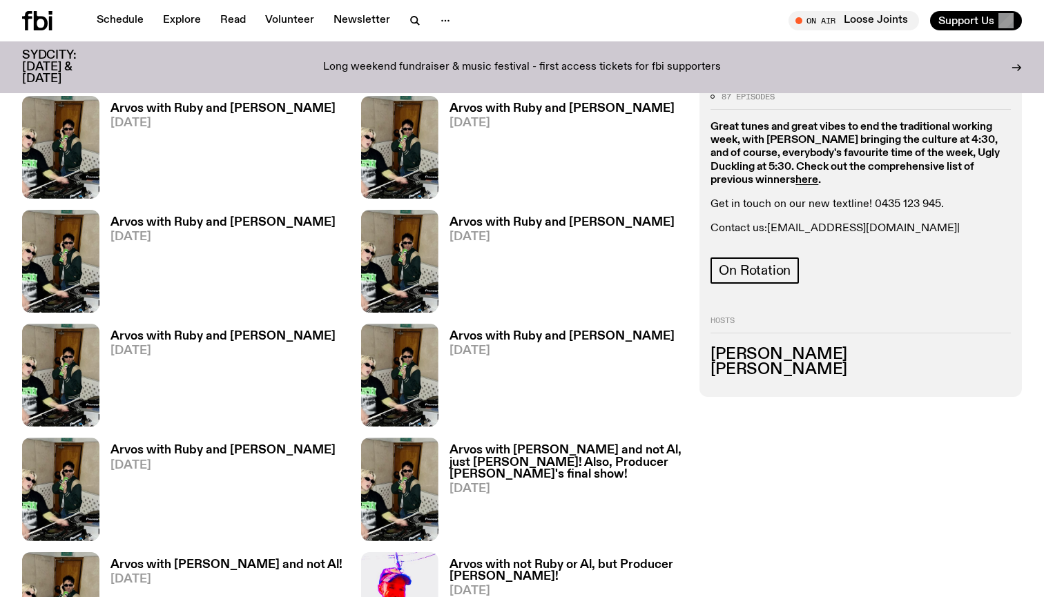
drag, startPoint x: 768, startPoint y: 230, endPoint x: 870, endPoint y: 230, distance: 102.2
click at [870, 230] on p "Contact us: [PERSON_NAME][EMAIL_ADDRESS][DOMAIN_NAME] | [EMAIL_ADDRESS][DOMAIN_…" at bounding box center [860, 235] width 300 height 26
copy p "[EMAIL_ADDRESS][DOMAIN_NAME]"
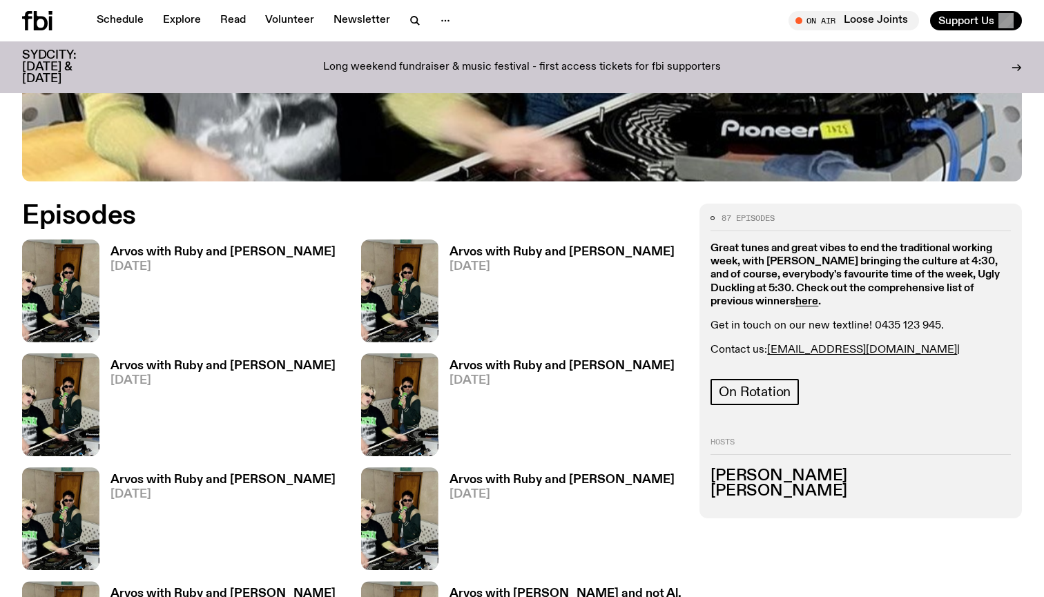
scroll to position [647, 0]
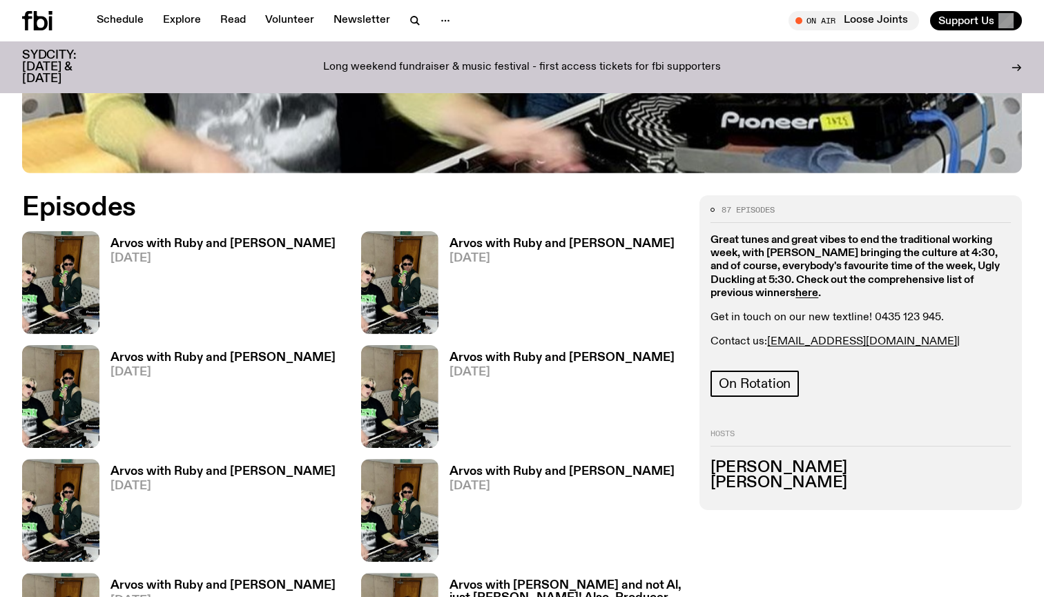
drag, startPoint x: 983, startPoint y: 279, endPoint x: 881, endPoint y: 284, distance: 101.6
click at [881, 335] on p "Contact us: [PERSON_NAME][EMAIL_ADDRESS][DOMAIN_NAME] | [EMAIL_ADDRESS][DOMAIN_…" at bounding box center [860, 348] width 300 height 26
copy p "[EMAIL_ADDRESS][DOMAIN_NAME]"
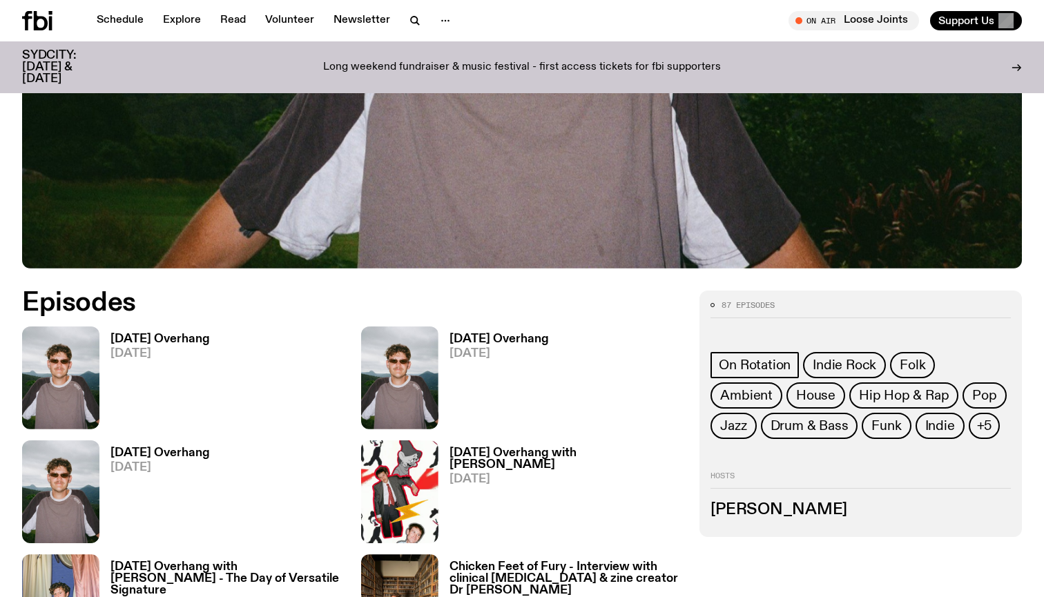
scroll to position [491, 0]
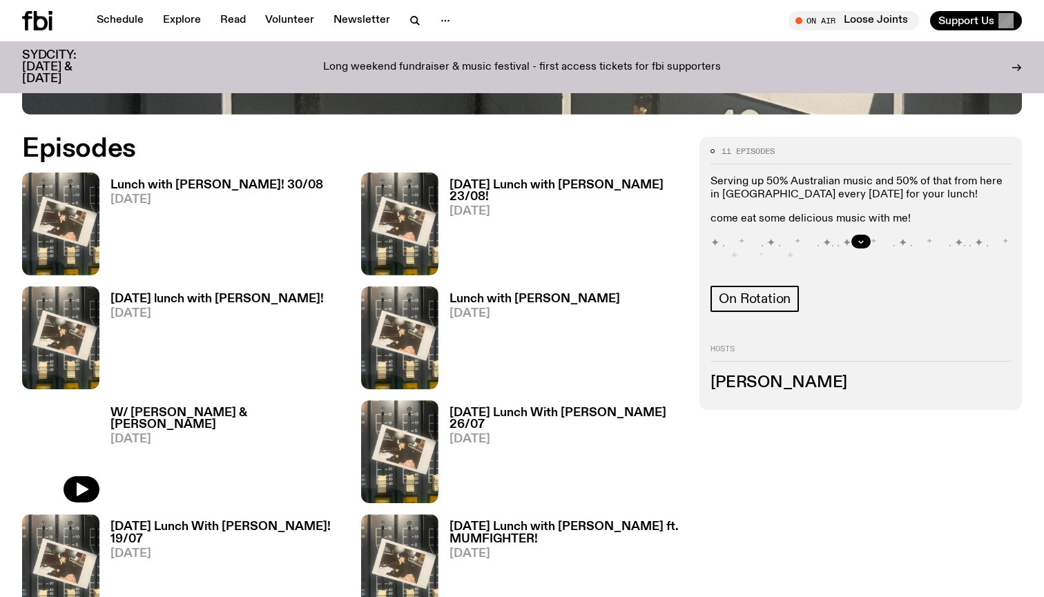
scroll to position [650, 0]
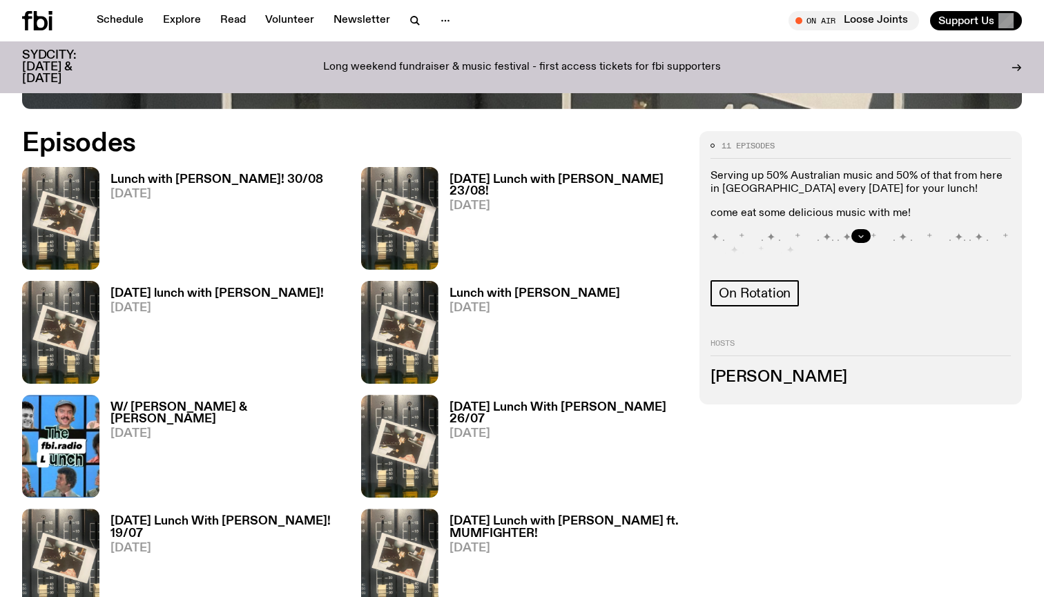
click at [858, 237] on icon "button" at bounding box center [861, 236] width 8 height 8
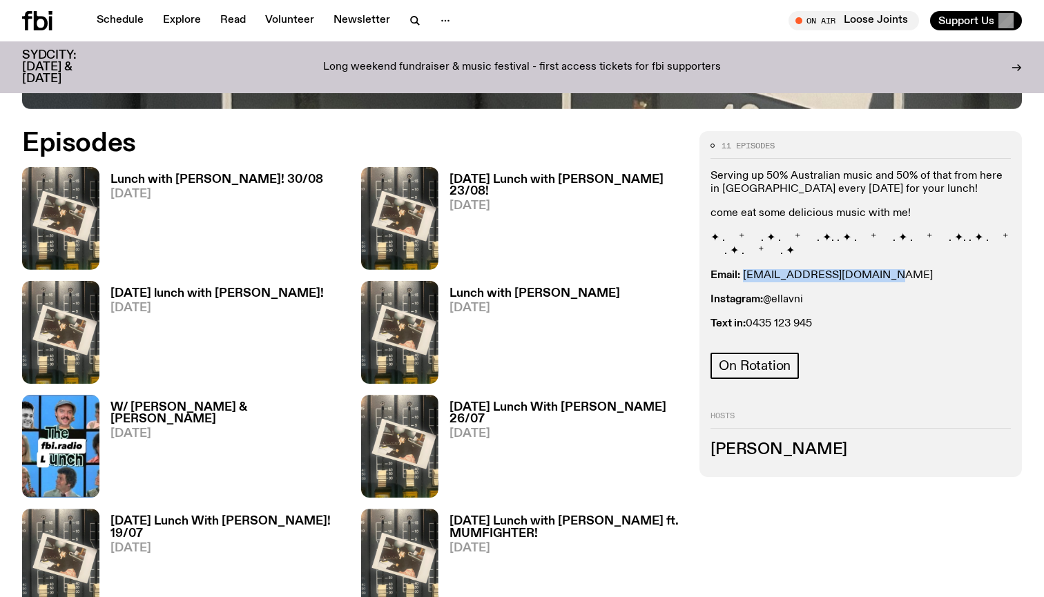
drag, startPoint x: 882, startPoint y: 275, endPoint x: 743, endPoint y: 279, distance: 139.5
click at [743, 279] on p "Email: ellalouiseavni@gmail.com" at bounding box center [860, 275] width 300 height 13
copy p "ellalouiseavni@gmail.com"
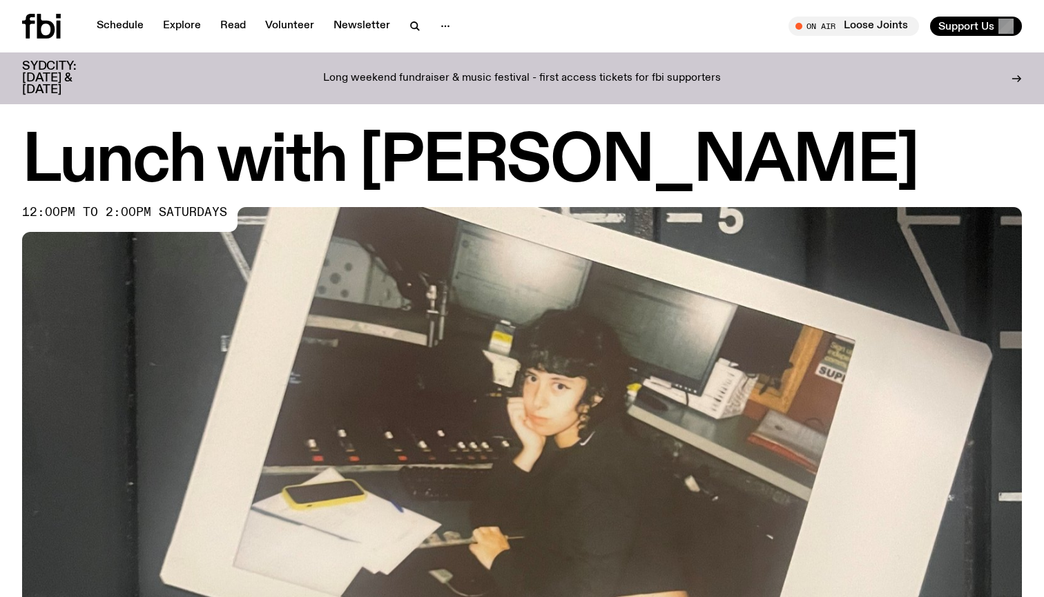
scroll to position [0, 0]
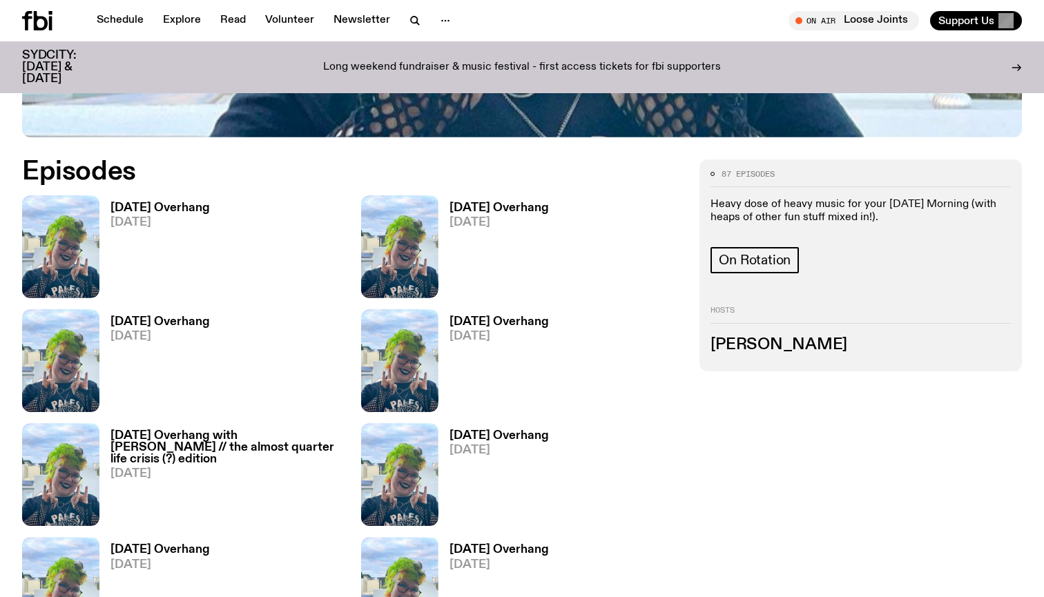
scroll to position [617, 0]
